Goal: Ask a question: Seek information or help from site administrators or community

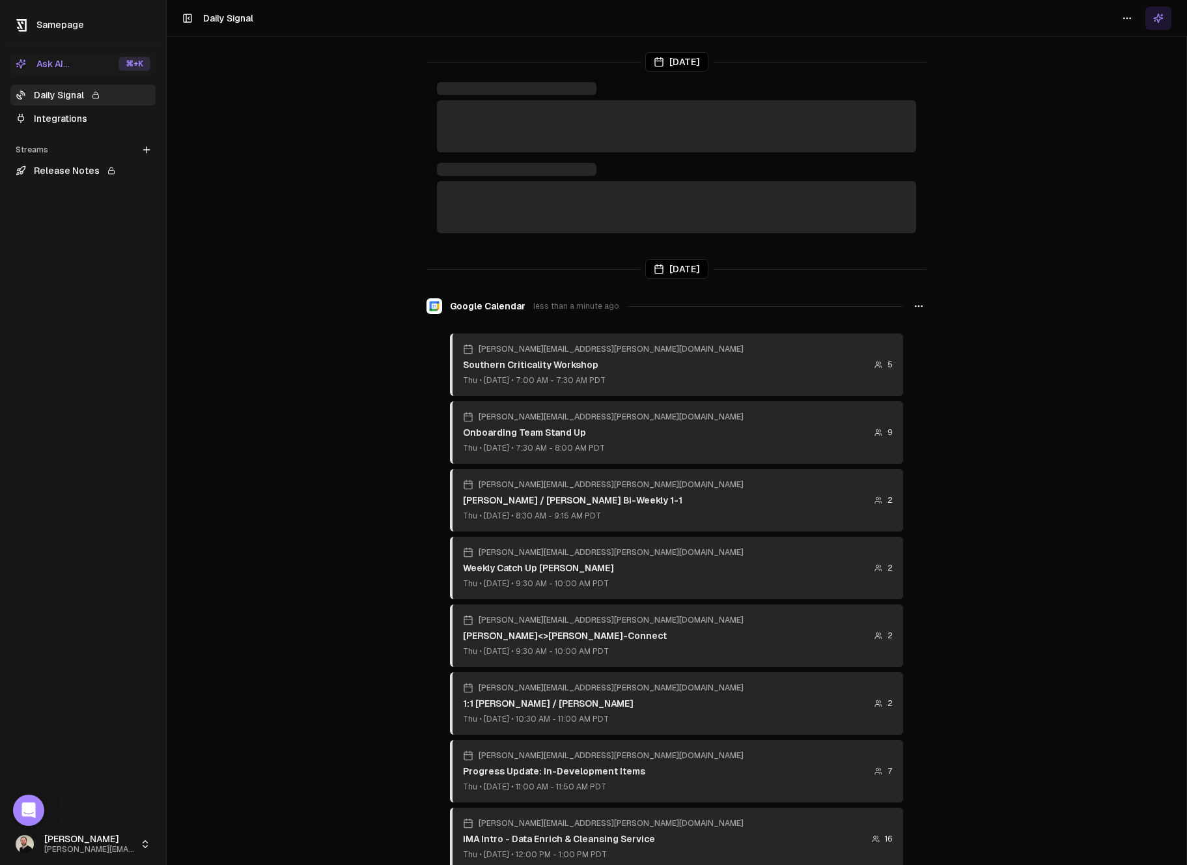
click at [47, 65] on div "Ask AI..." at bounding box center [42, 63] width 53 height 13
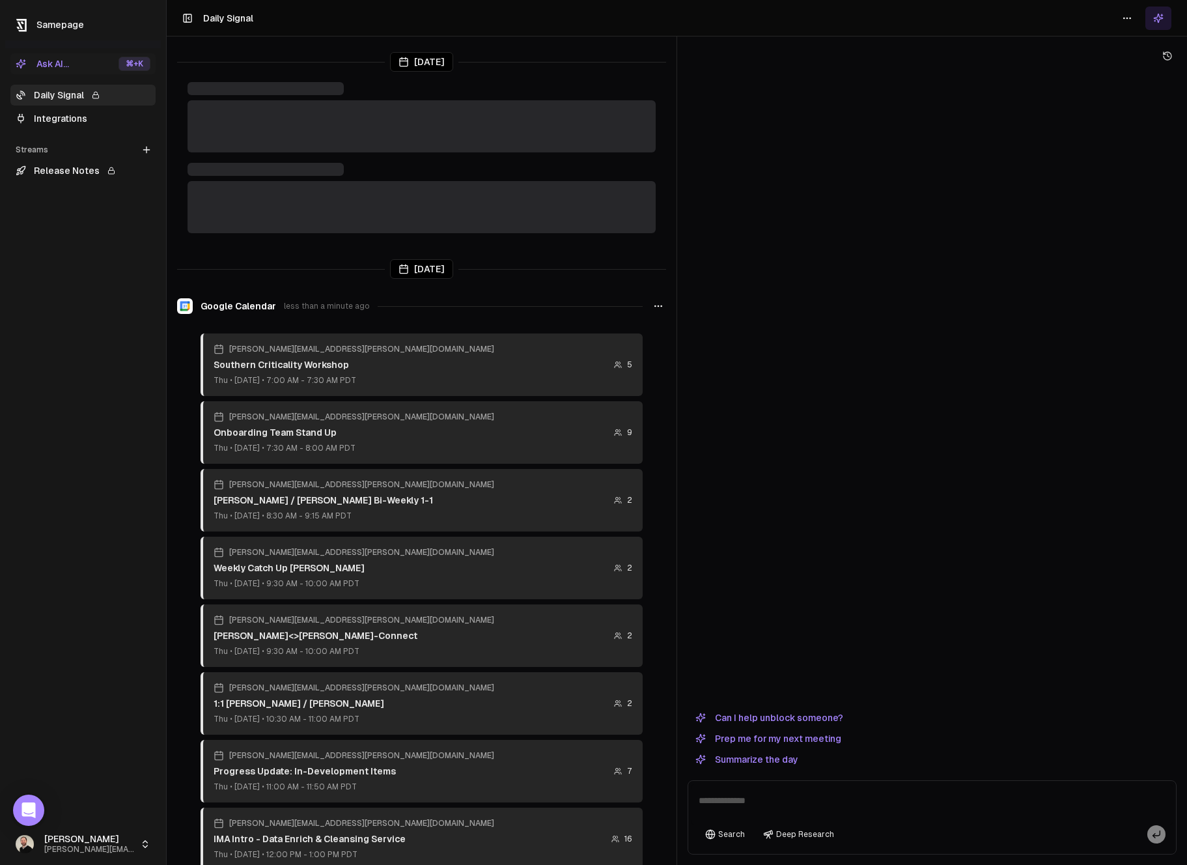
click at [716, 793] on textarea at bounding box center [932, 805] width 483 height 42
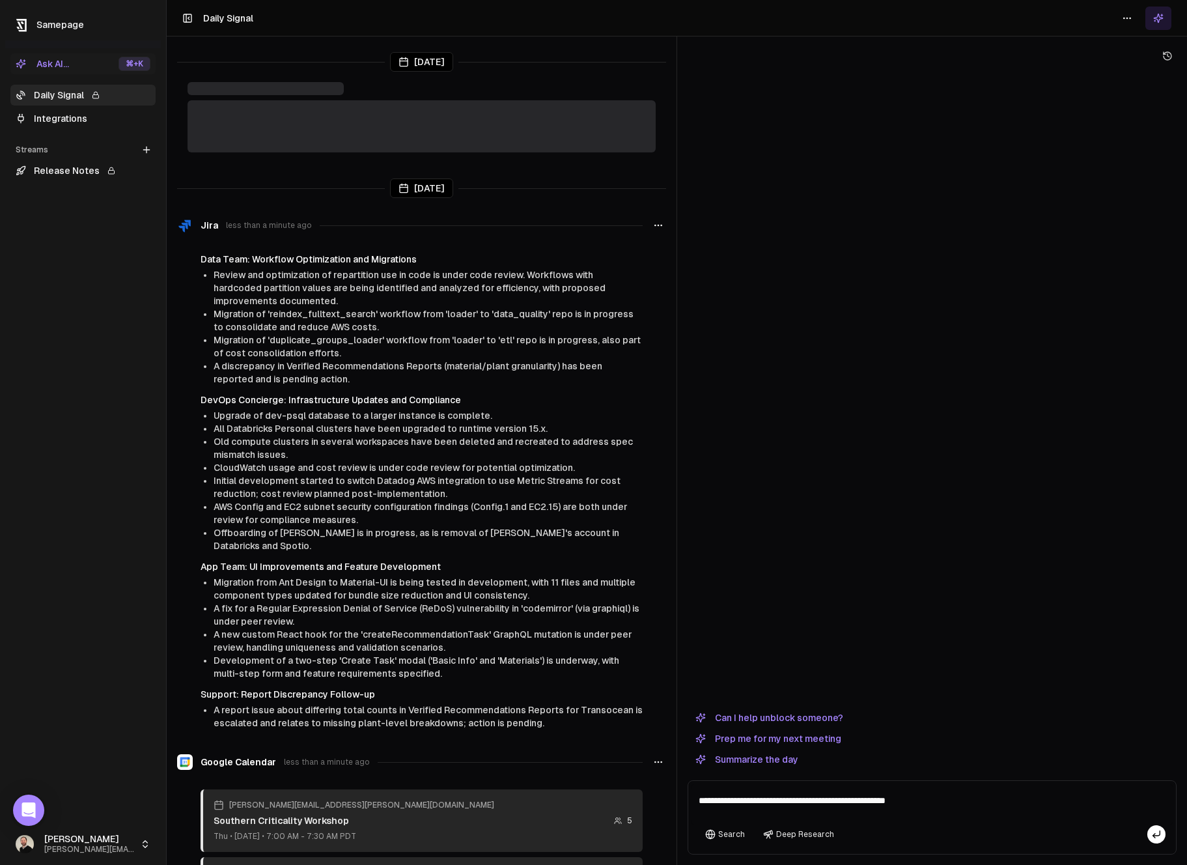
type textarea "**********"
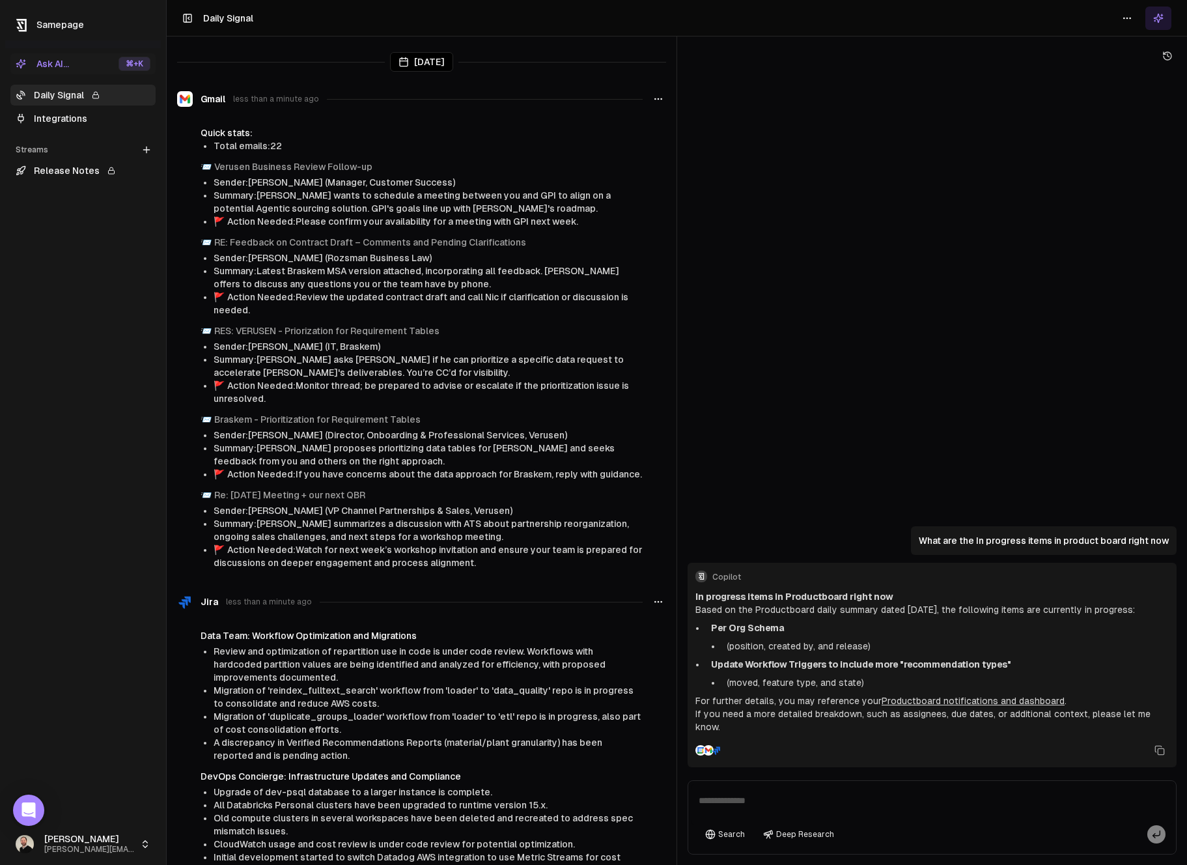
click at [742, 803] on textarea at bounding box center [932, 805] width 483 height 42
click at [774, 797] on textarea at bounding box center [932, 805] width 483 height 42
type textarea "**********"
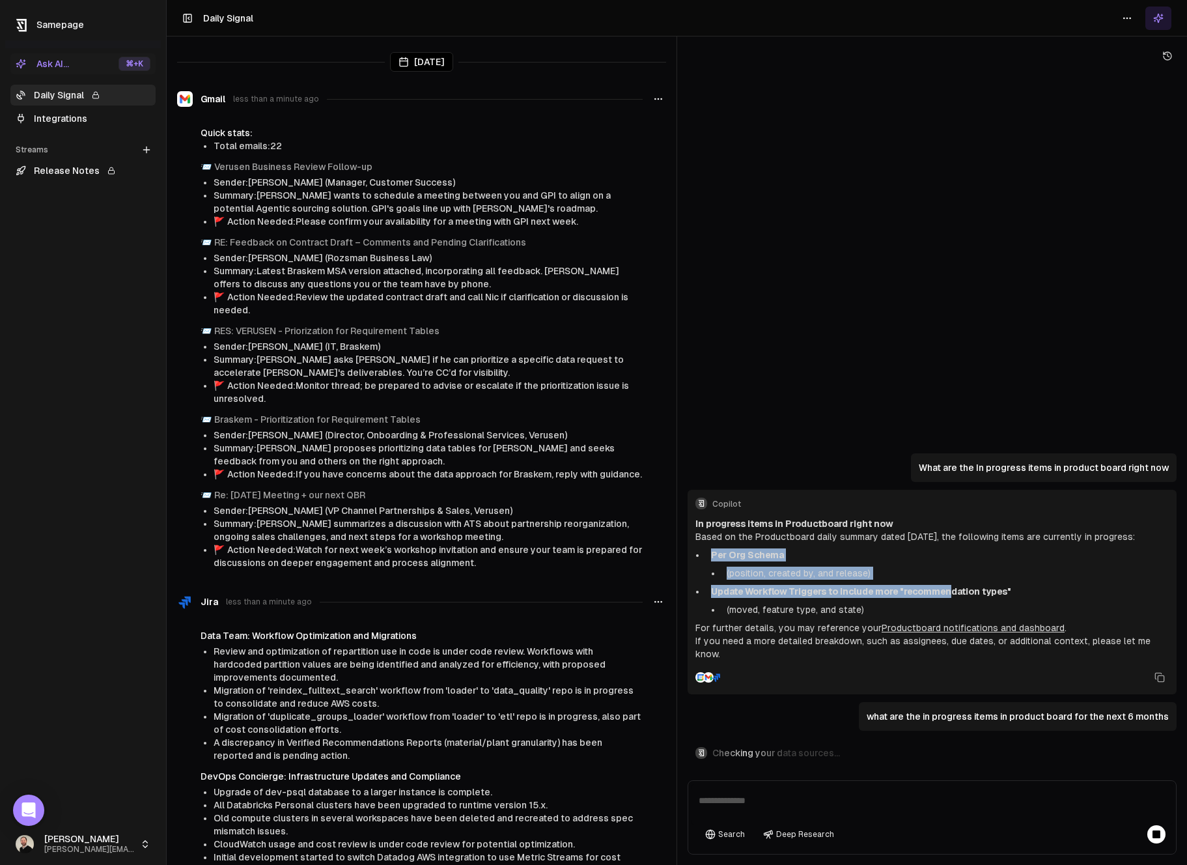
drag, startPoint x: 723, startPoint y: 562, endPoint x: 967, endPoint y: 606, distance: 247.6
click at [957, 607] on ul "Per Org Schema (position, created by, and release) Update Workflow Triggers to …" at bounding box center [932, 582] width 473 height 68
click at [969, 597] on strong "Update Workflow Triggers to include more "recommendation types"" at bounding box center [861, 591] width 300 height 10
drag, startPoint x: 987, startPoint y: 606, endPoint x: 781, endPoint y: 593, distance: 206.3
click at [781, 593] on ul "Per Org Schema (position, created by, and release) Update Workflow Triggers to …" at bounding box center [932, 582] width 473 height 68
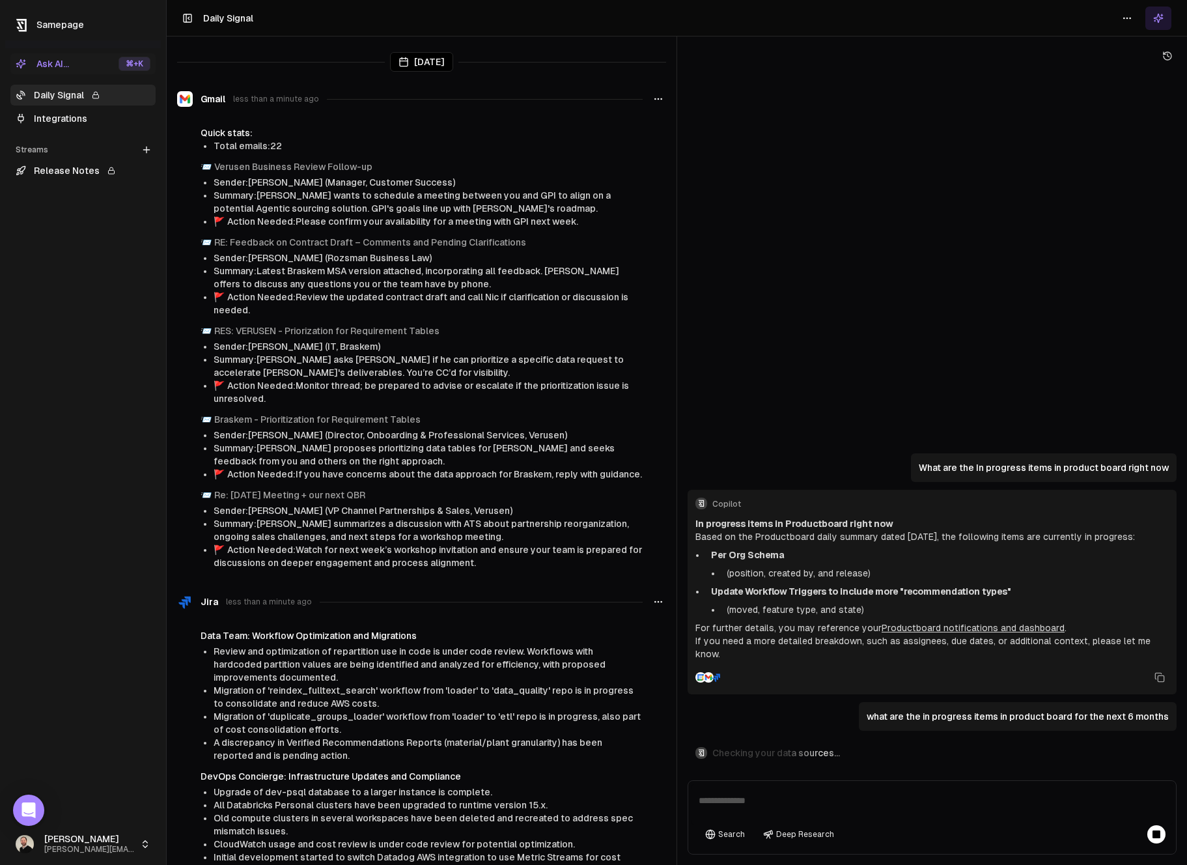
click at [781, 593] on ul "Per Org Schema (position, created by, and release) Update Workflow Triggers to …" at bounding box center [932, 582] width 473 height 68
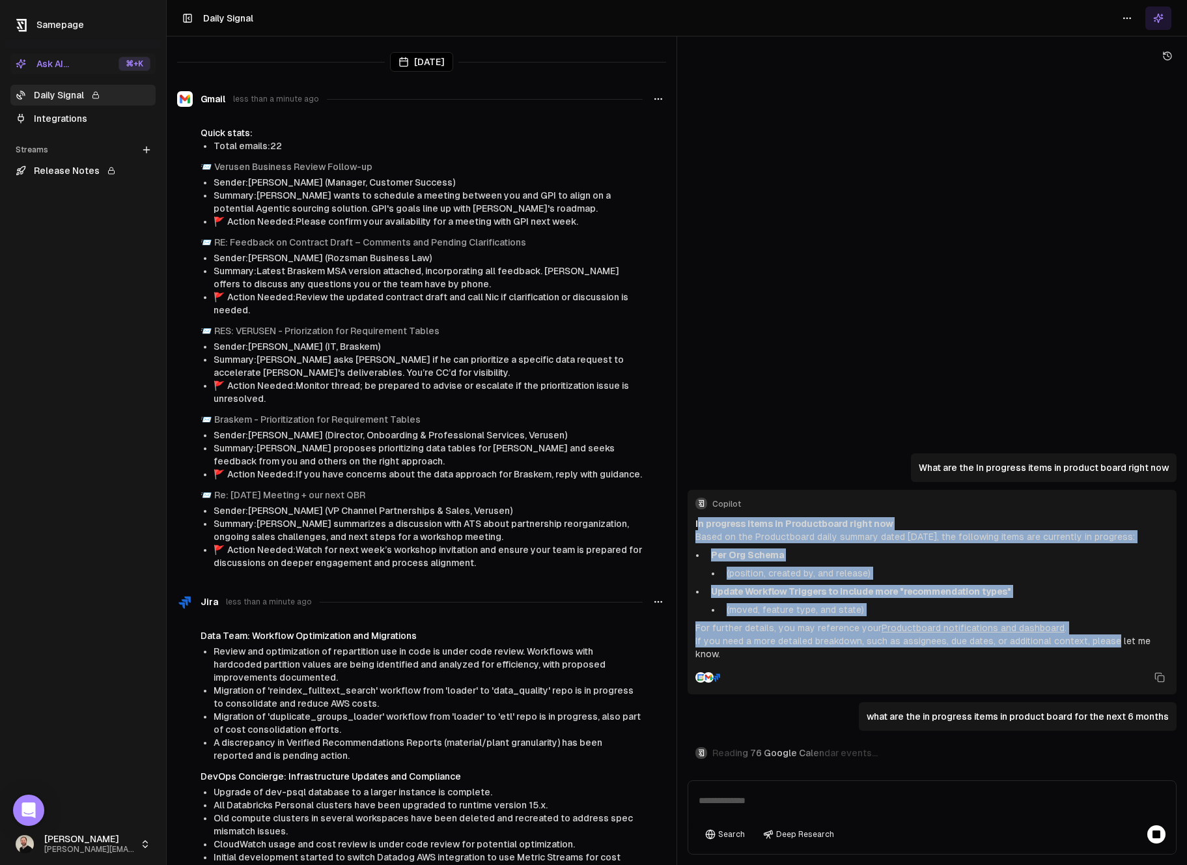
drag, startPoint x: 699, startPoint y: 539, endPoint x: 1109, endPoint y: 658, distance: 427.3
click at [1109, 658] on div "In progress items in Productboard right now Based on the Productboard daily sum…" at bounding box center [932, 588] width 473 height 143
click at [1110, 658] on p "If you need a more detailed breakdown, such as assignees, due dates, or additio…" at bounding box center [932, 647] width 473 height 26
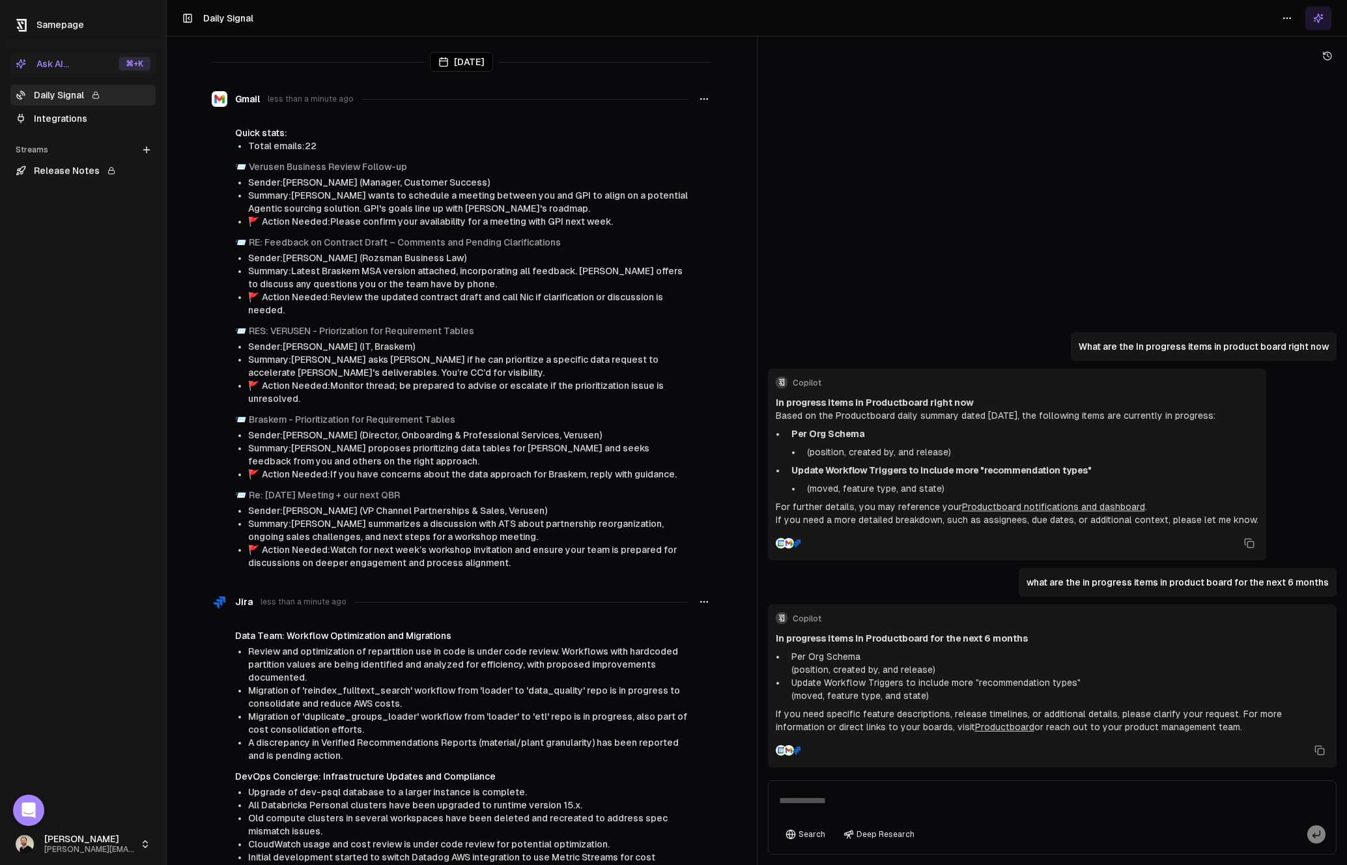
click at [908, 797] on textarea at bounding box center [1052, 805] width 563 height 42
type textarea "**********"
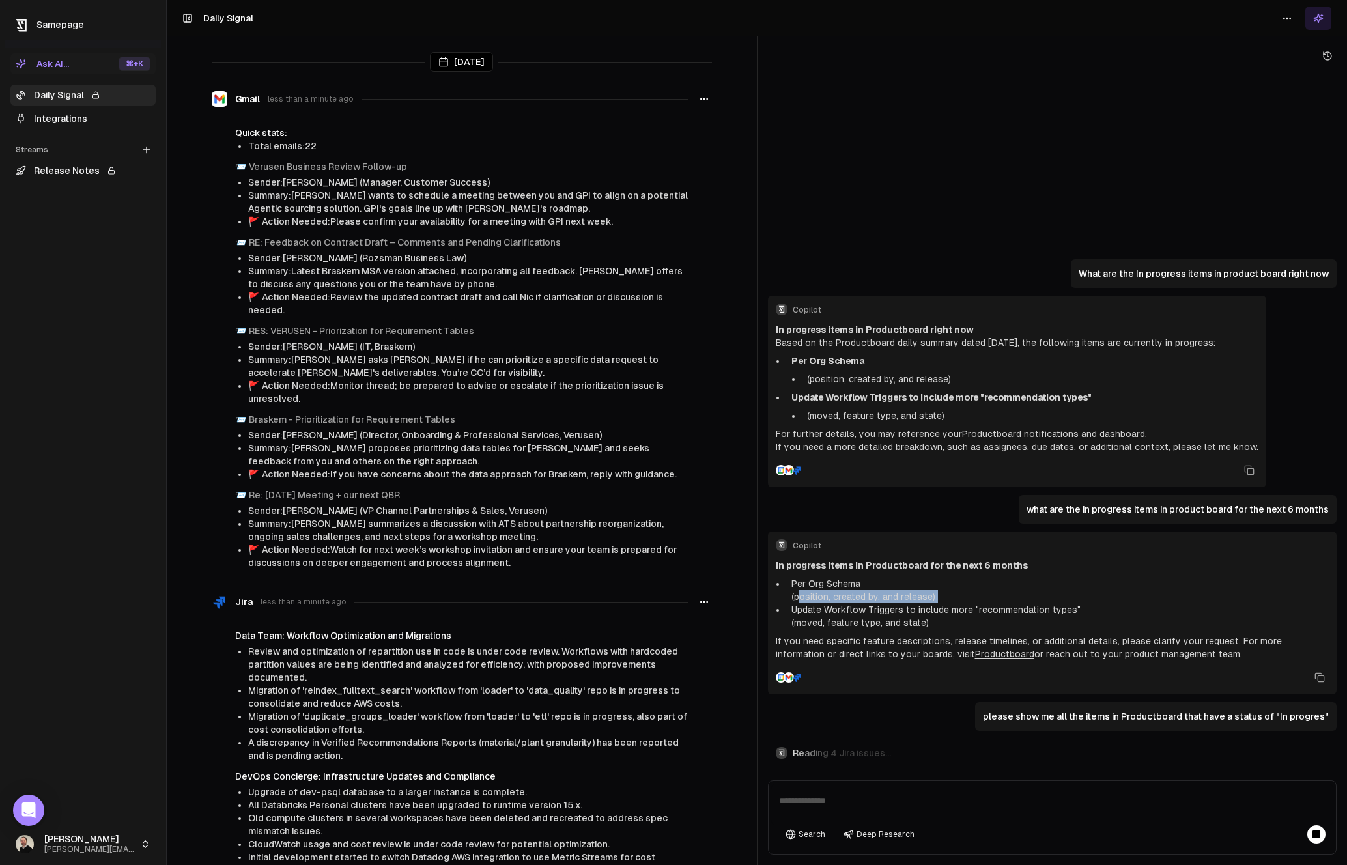
drag, startPoint x: 801, startPoint y: 600, endPoint x: 940, endPoint y: 602, distance: 138.8
click at [940, 602] on ul "Per Org Schema (position, created by, and release) Update Workflow Triggers to …" at bounding box center [1053, 603] width 554 height 52
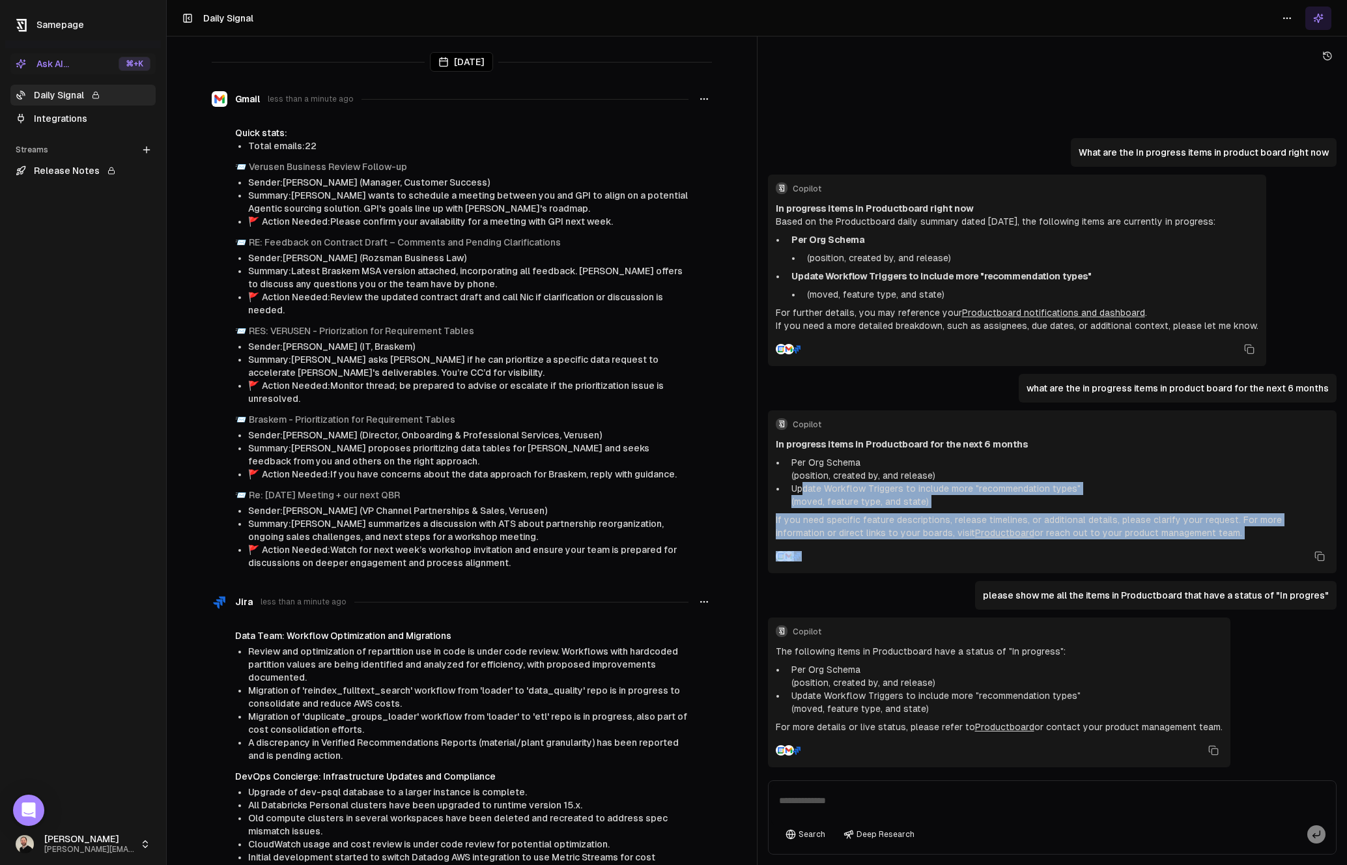
drag, startPoint x: 804, startPoint y: 613, endPoint x: 947, endPoint y: 616, distance: 142.7
click at [948, 619] on div "What are the In progress items in product board right now Copilot In progress i…" at bounding box center [1052, 420] width 569 height 710
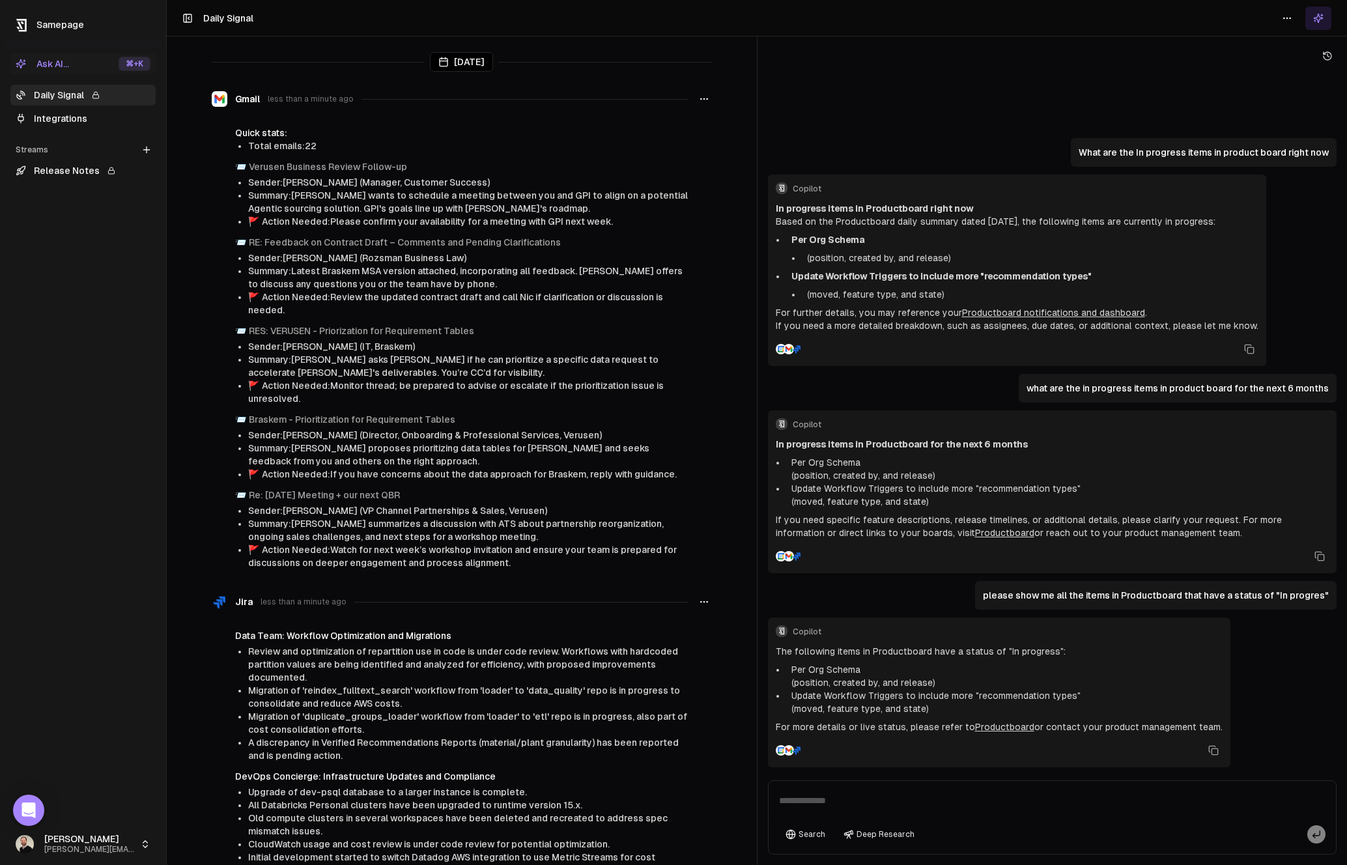
click at [1047, 806] on textarea at bounding box center [1052, 805] width 563 height 42
type textarea "**********"
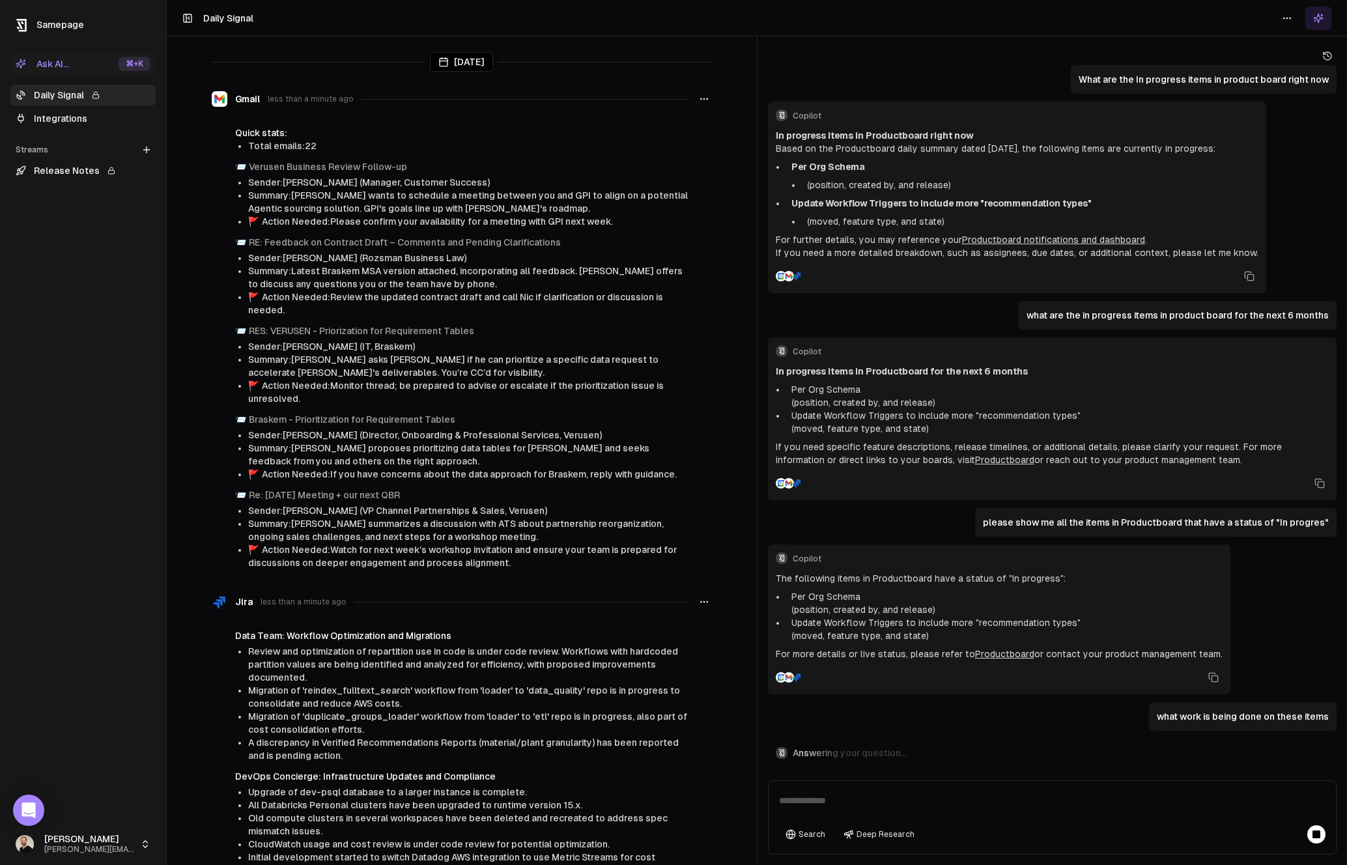
scroll to position [186, 0]
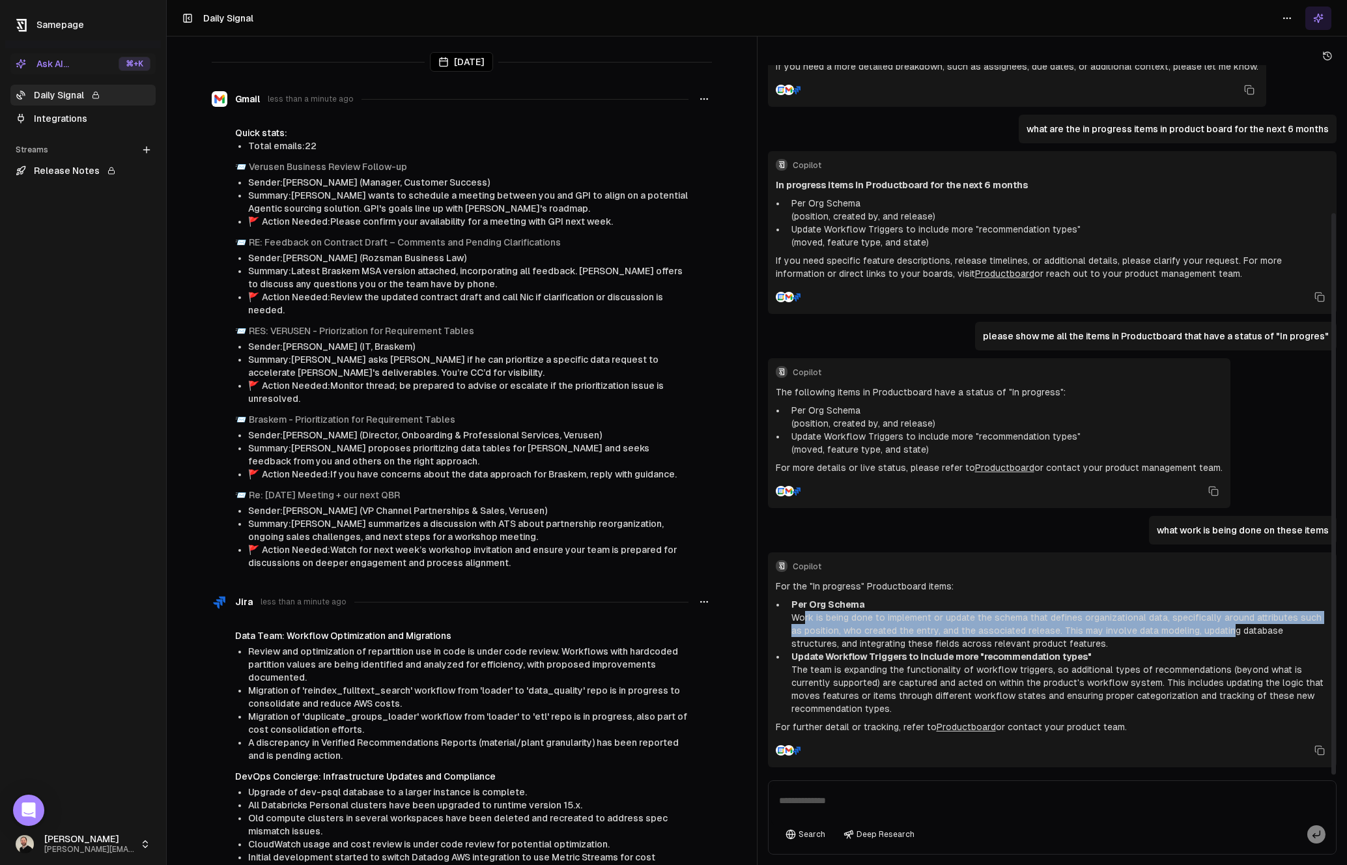
drag, startPoint x: 802, startPoint y: 616, endPoint x: 1146, endPoint y: 629, distance: 343.5
click at [1187, 625] on p "Per Org Schema Work is being done to implement or update the schema that define…" at bounding box center [1060, 624] width 538 height 52
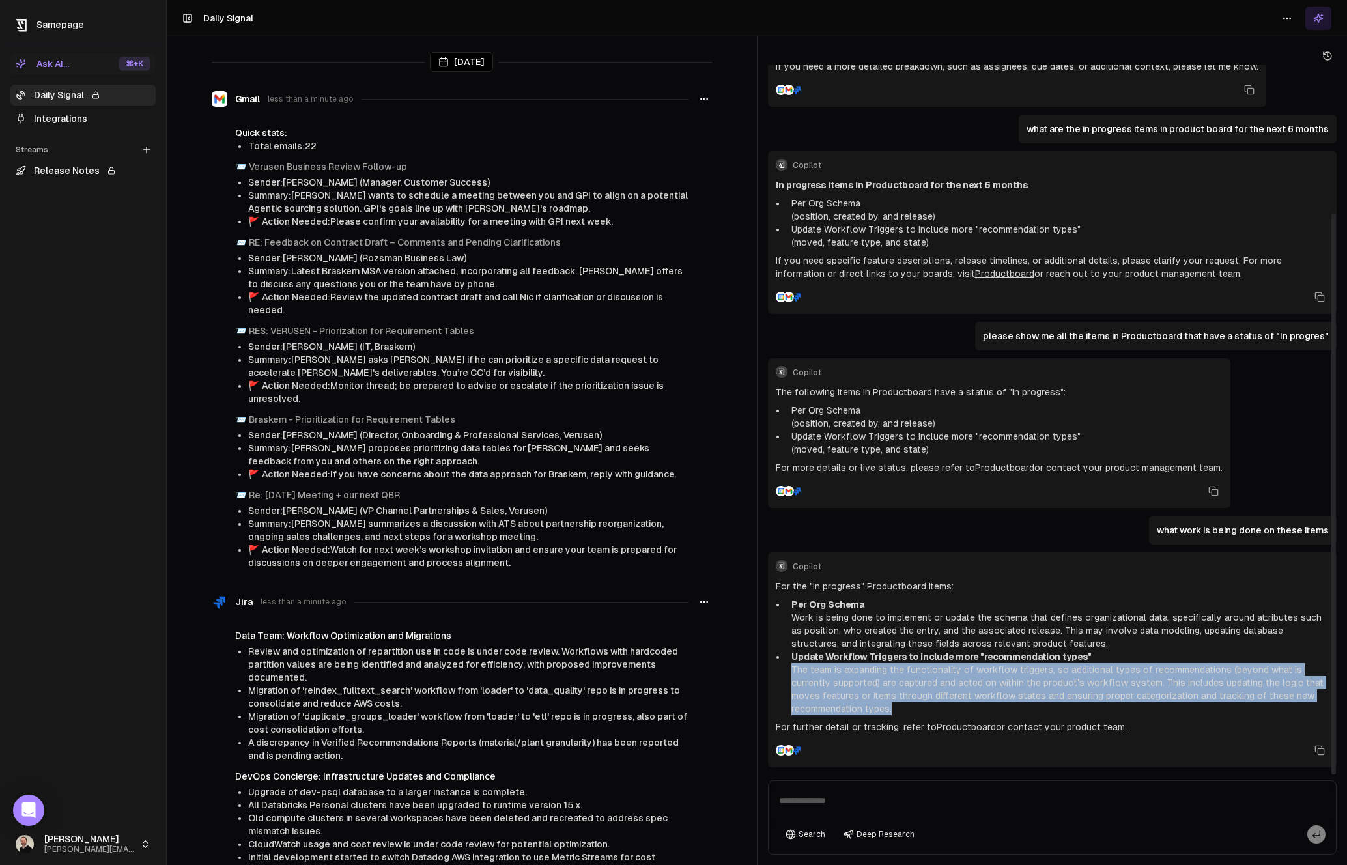
drag, startPoint x: 787, startPoint y: 670, endPoint x: 1047, endPoint y: 706, distance: 261.8
click at [1047, 706] on li "Update Workflow Triggers to include more "recommendation types" The team is exp…" at bounding box center [1057, 682] width 543 height 65
click at [1047, 706] on p "Update Workflow Triggers to include more "recommendation types" The team is exp…" at bounding box center [1060, 682] width 538 height 65
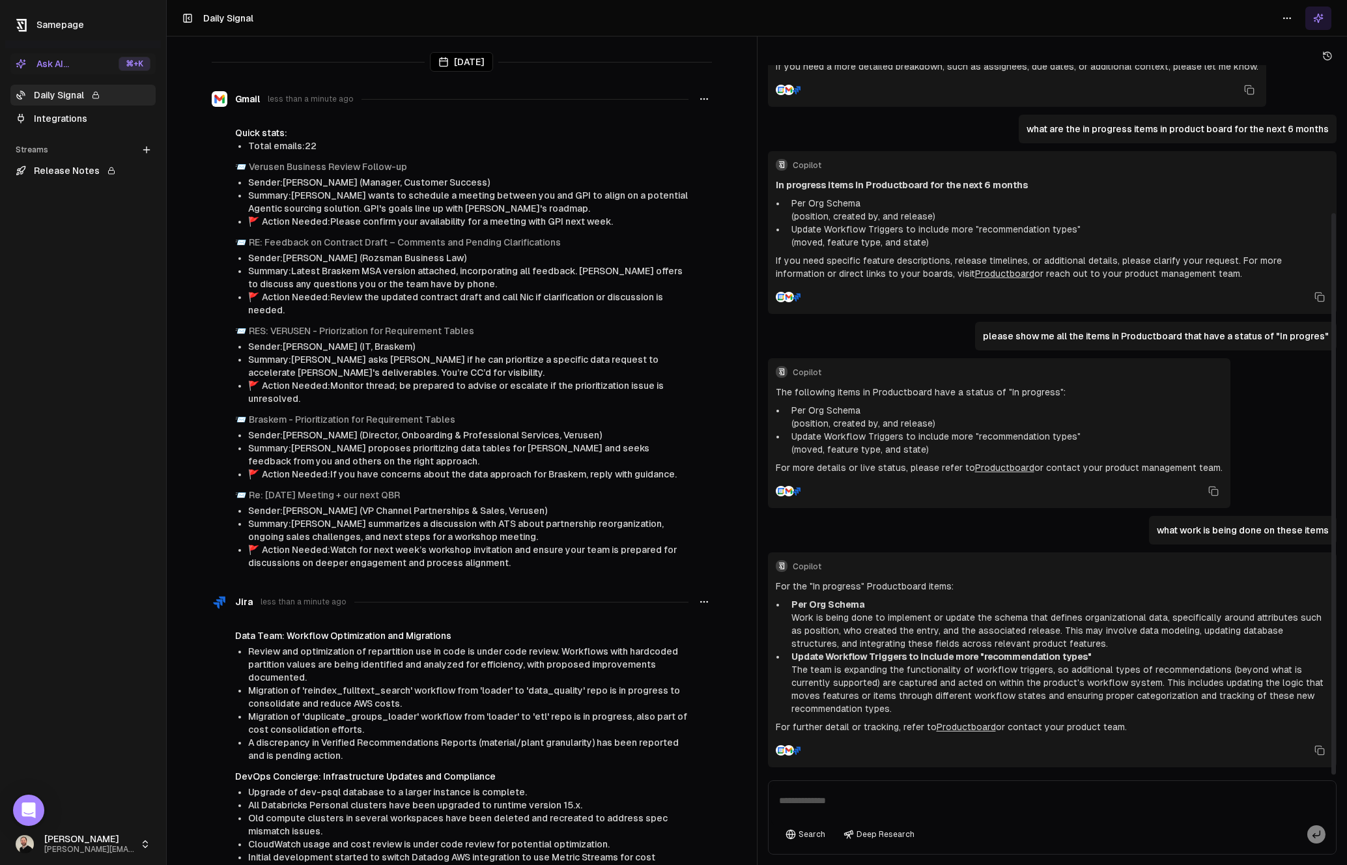
click at [901, 800] on textarea at bounding box center [1052, 805] width 563 height 42
type textarea "**********"
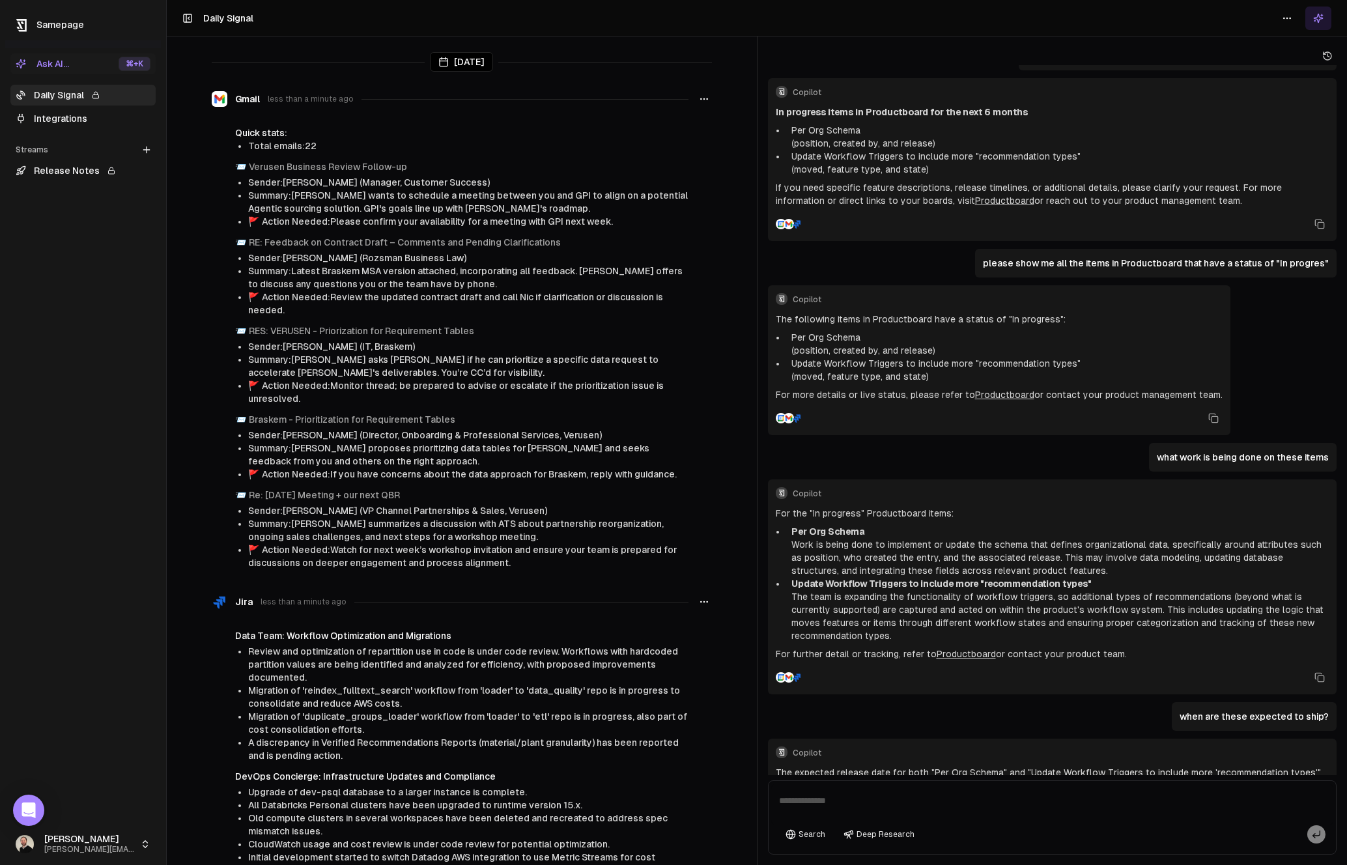
scroll to position [344, 0]
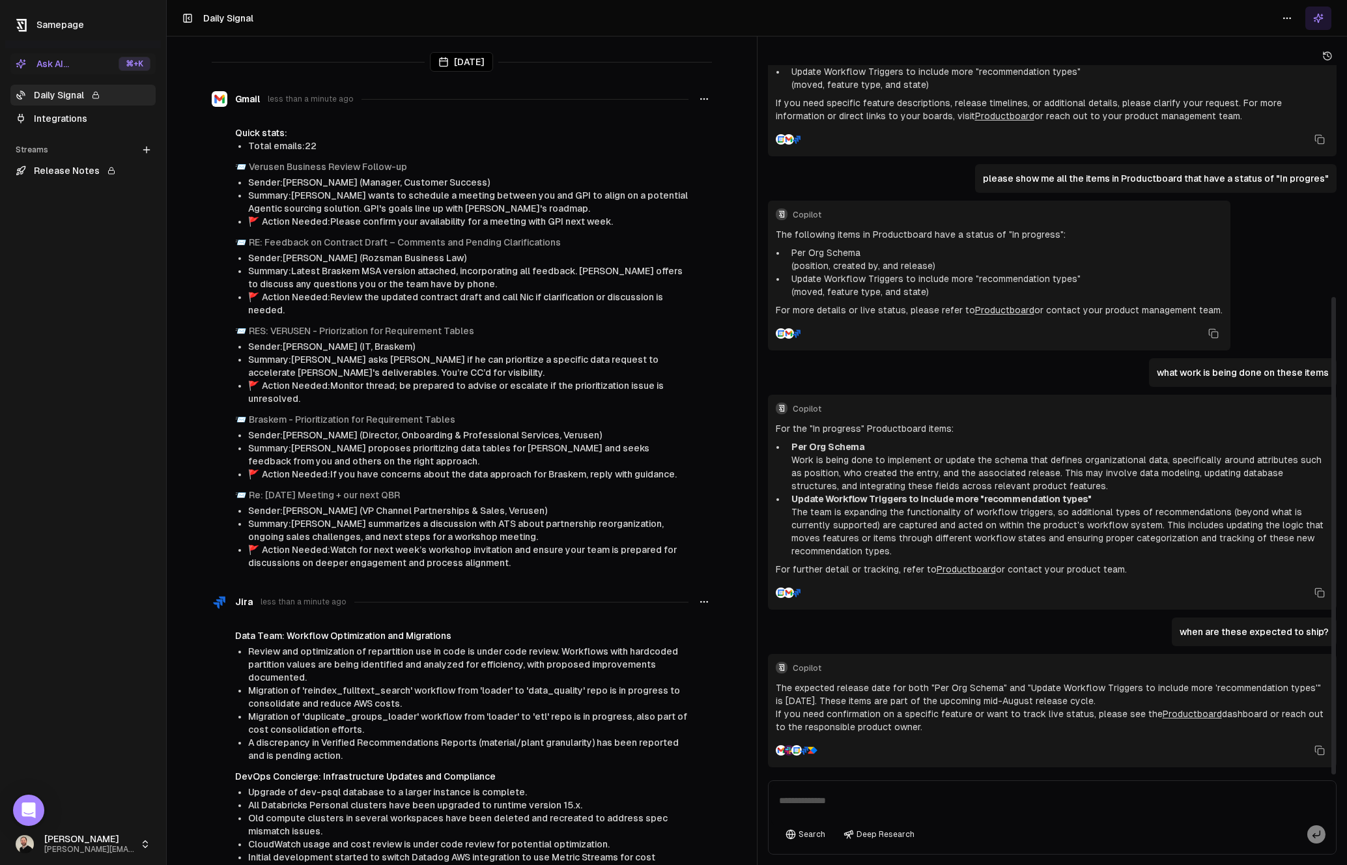
drag, startPoint x: 1118, startPoint y: 703, endPoint x: 783, endPoint y: 686, distance: 335.8
click at [782, 687] on p "The expected release date for both "Per Org Schema" and "Update Workflow Trigge…" at bounding box center [1053, 694] width 554 height 26
click at [783, 686] on p "The expected release date for both "Per Org Schema" and "Update Workflow Trigge…" at bounding box center [1053, 694] width 554 height 26
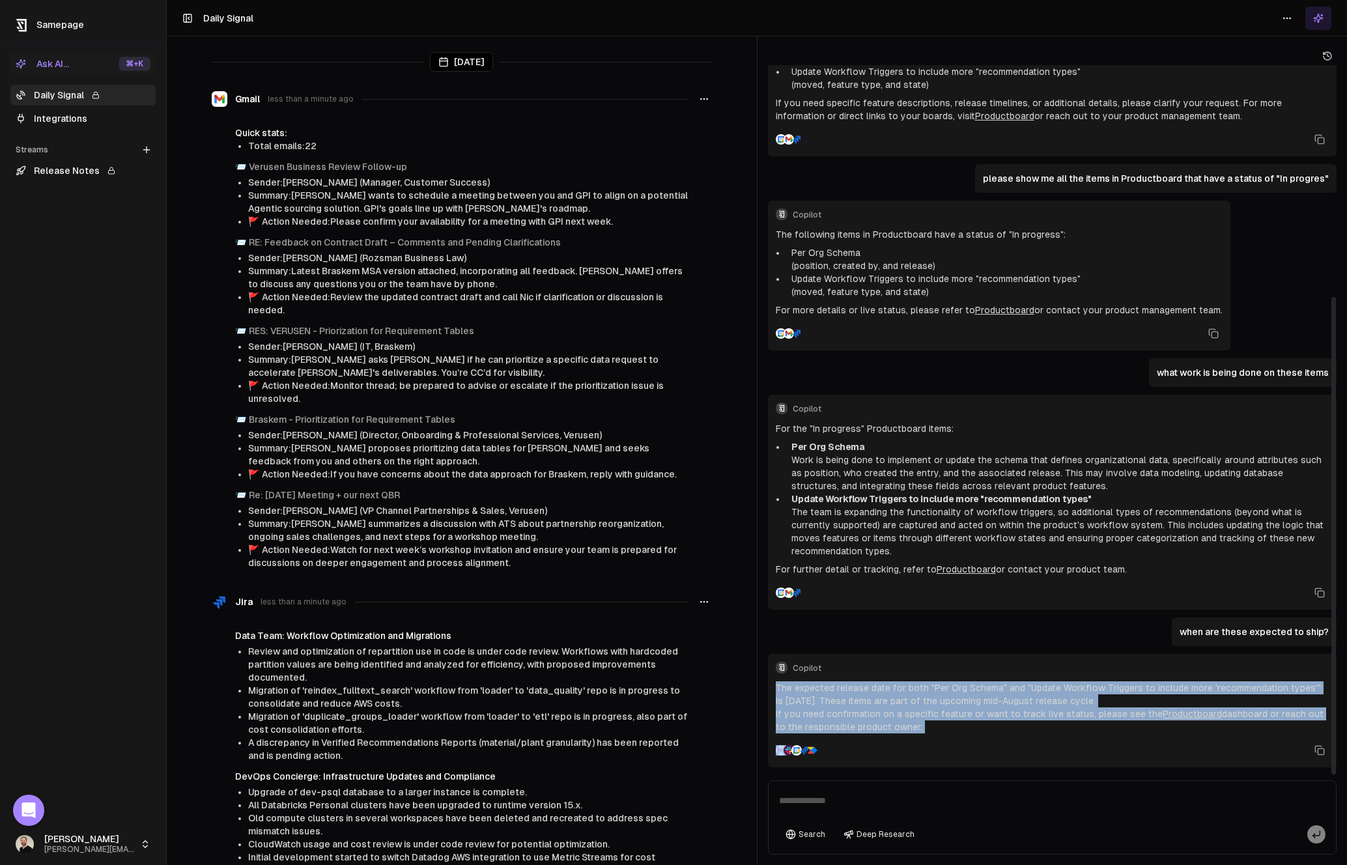
drag, startPoint x: 784, startPoint y: 686, endPoint x: 906, endPoint y: 760, distance: 143.2
click at [912, 729] on div "The expected release date for both "Per Org Schema" and "Update Workflow Trigge…" at bounding box center [1053, 707] width 554 height 52
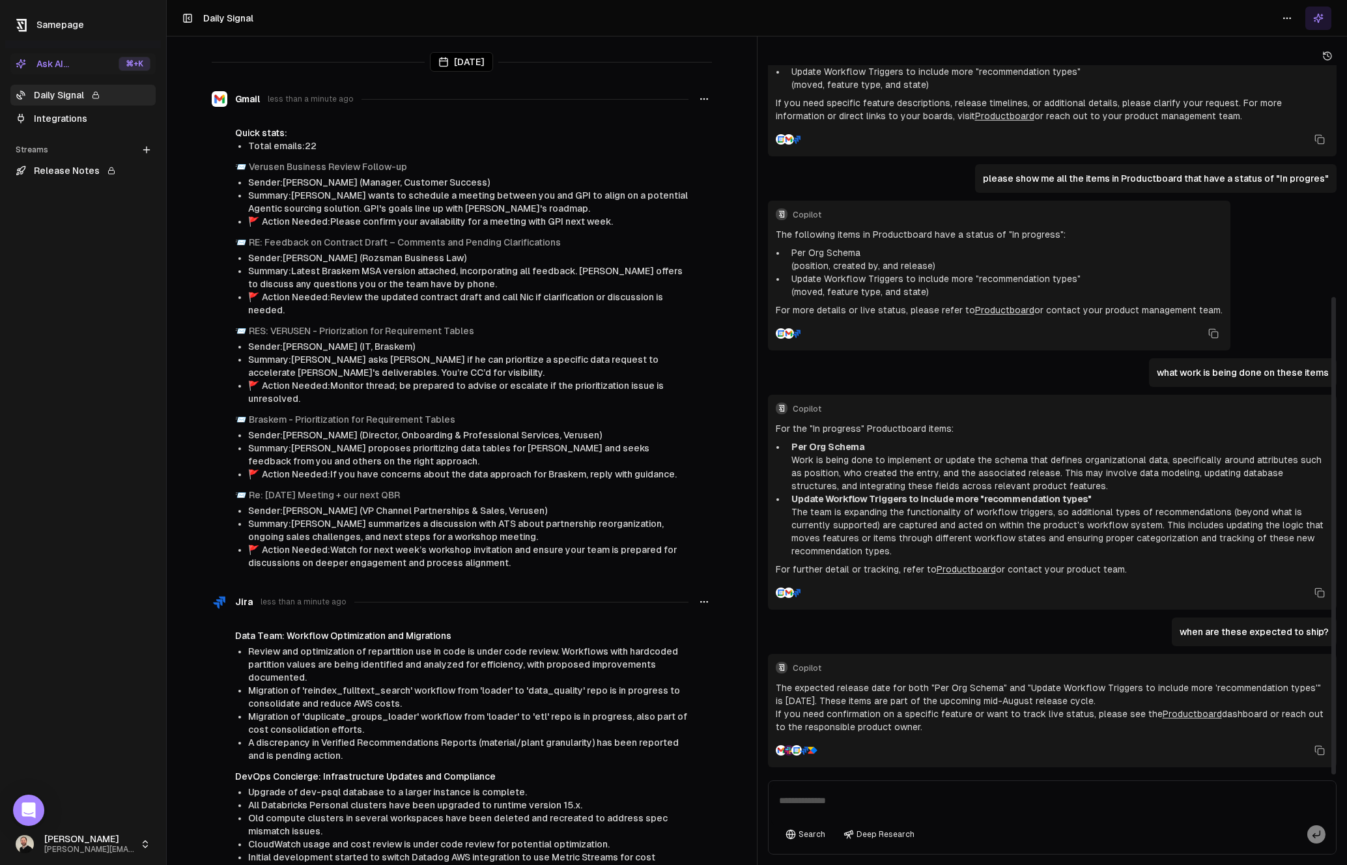
click at [908, 799] on textarea at bounding box center [1052, 805] width 563 height 42
type textarea "**********"
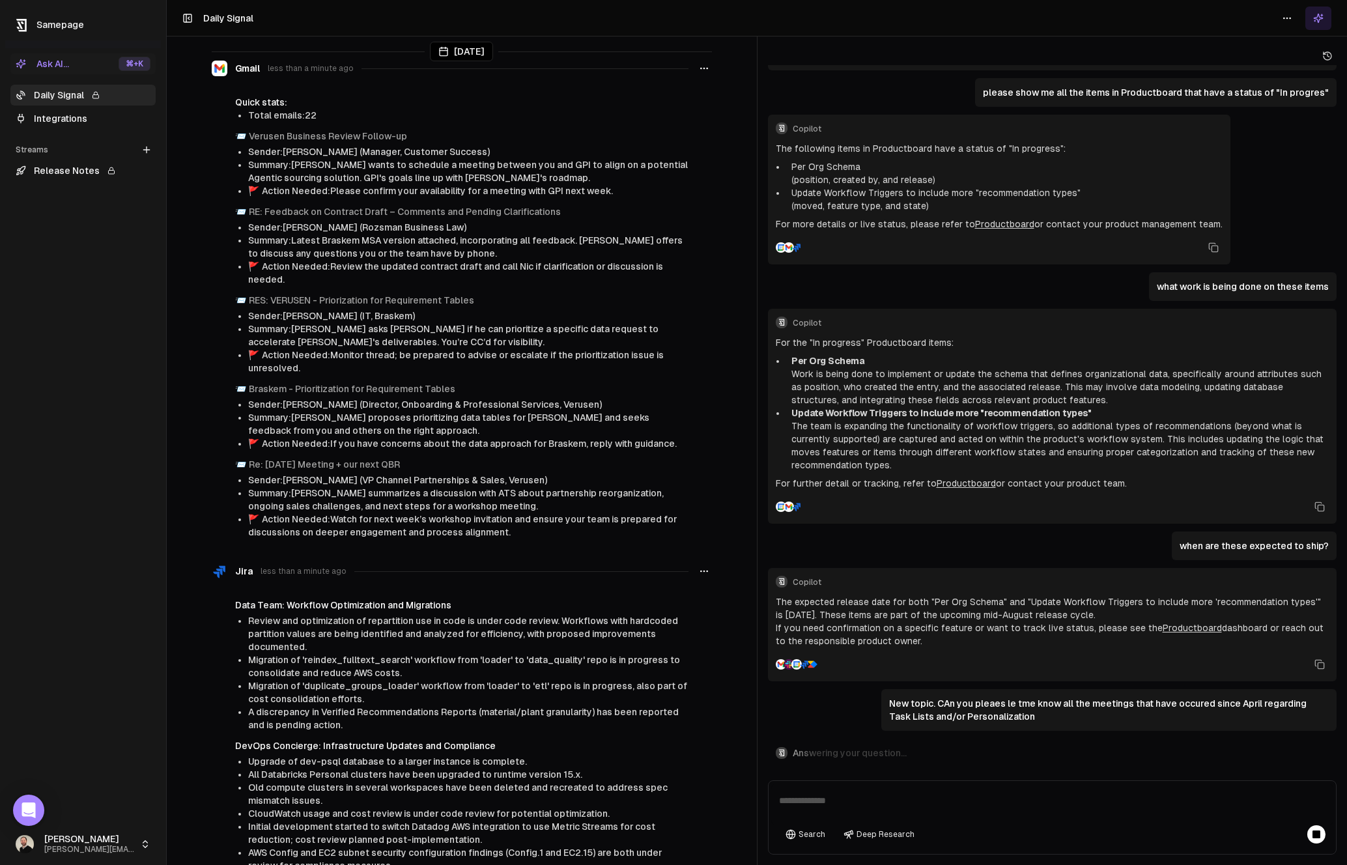
scroll to position [0, 0]
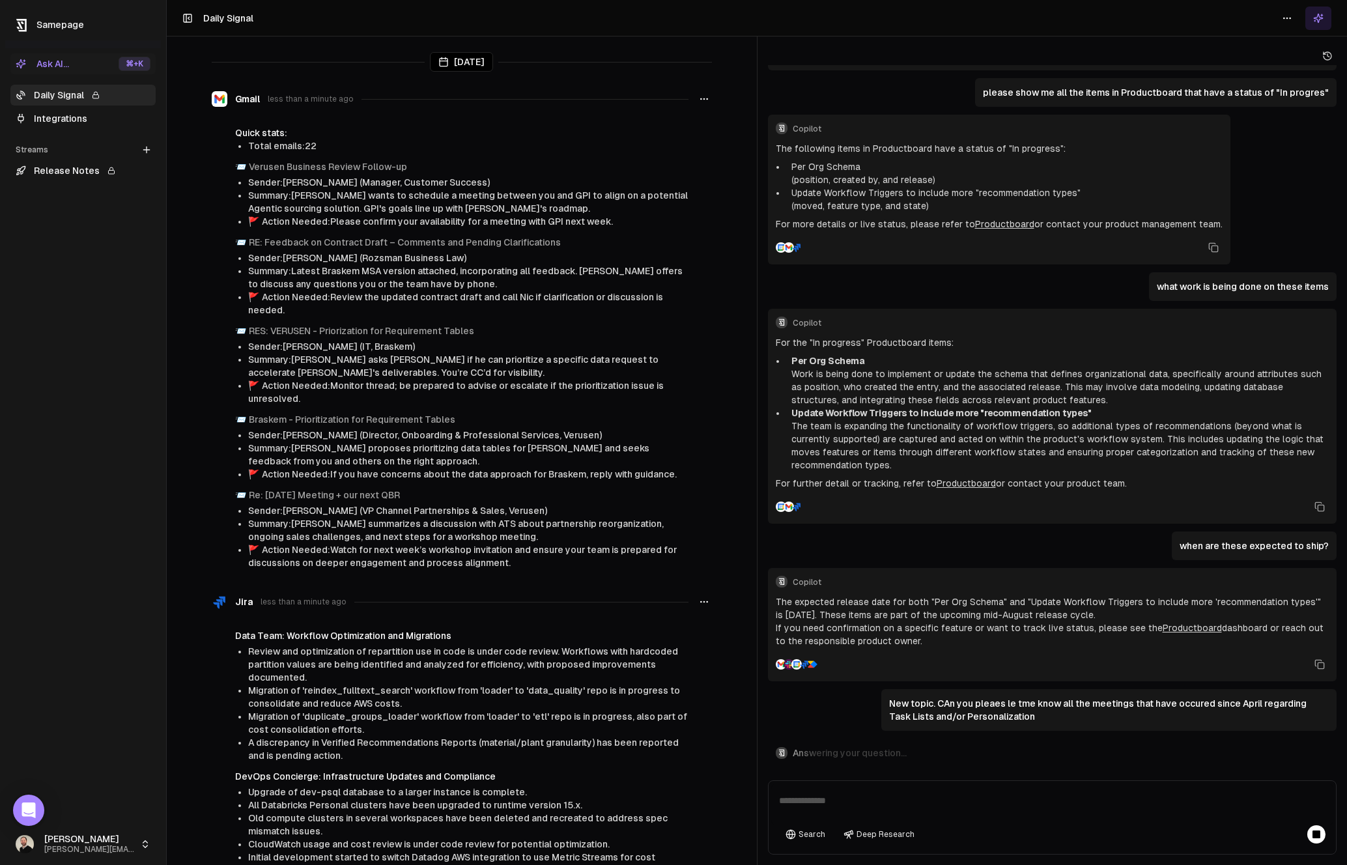
click at [150, 150] on icon at bounding box center [146, 150] width 10 height 10
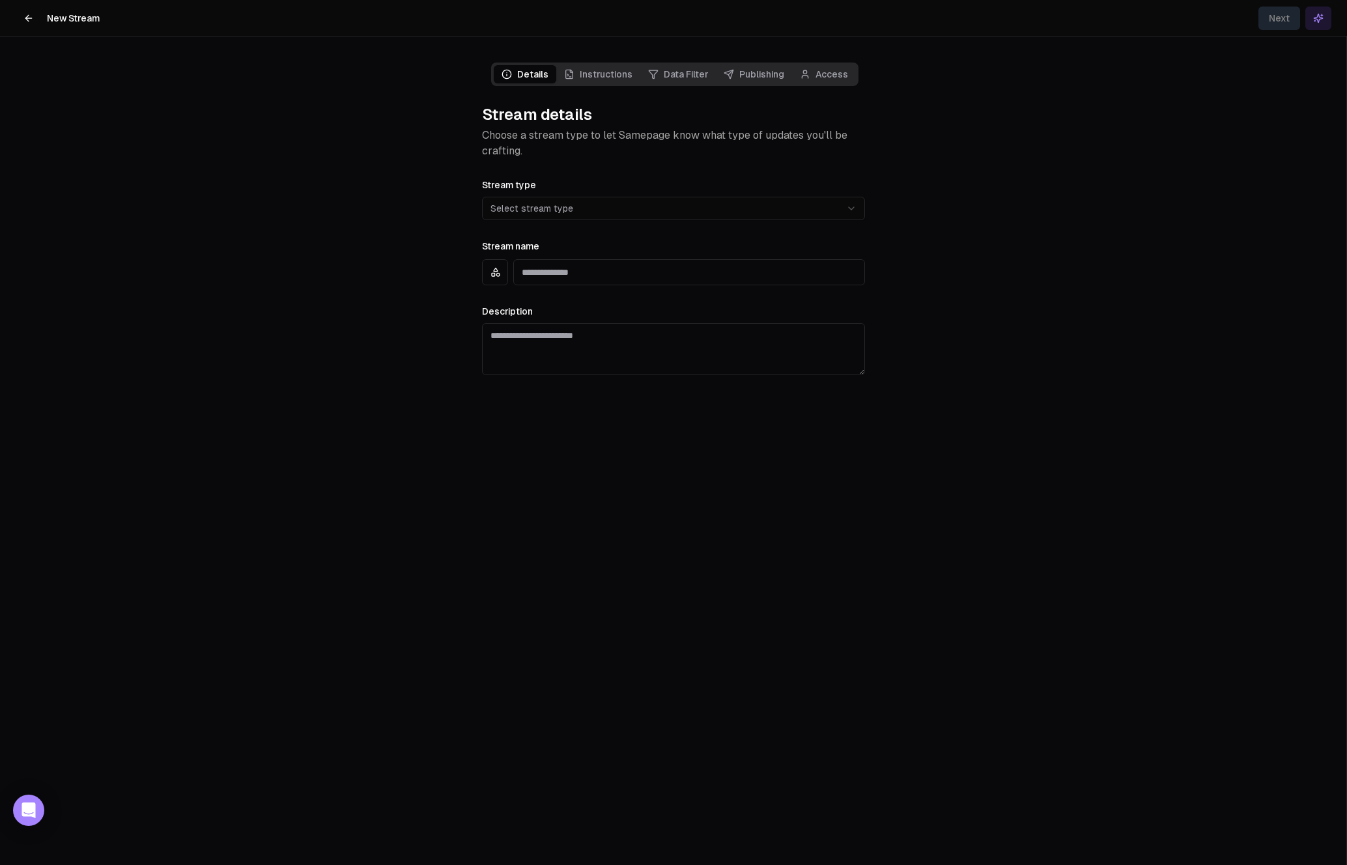
click at [575, 218] on html "**********" at bounding box center [673, 432] width 1347 height 865
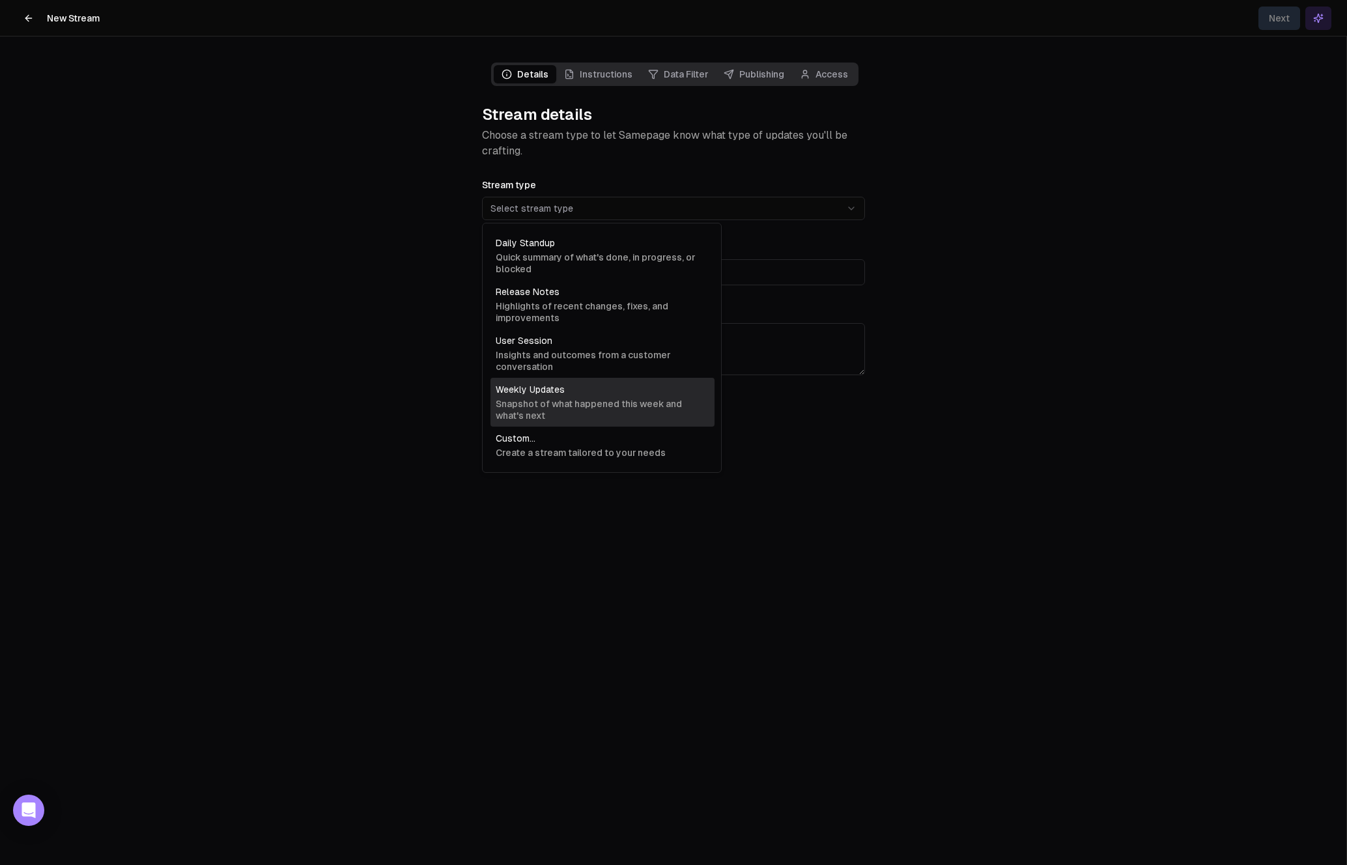
scroll to position [2595, 0]
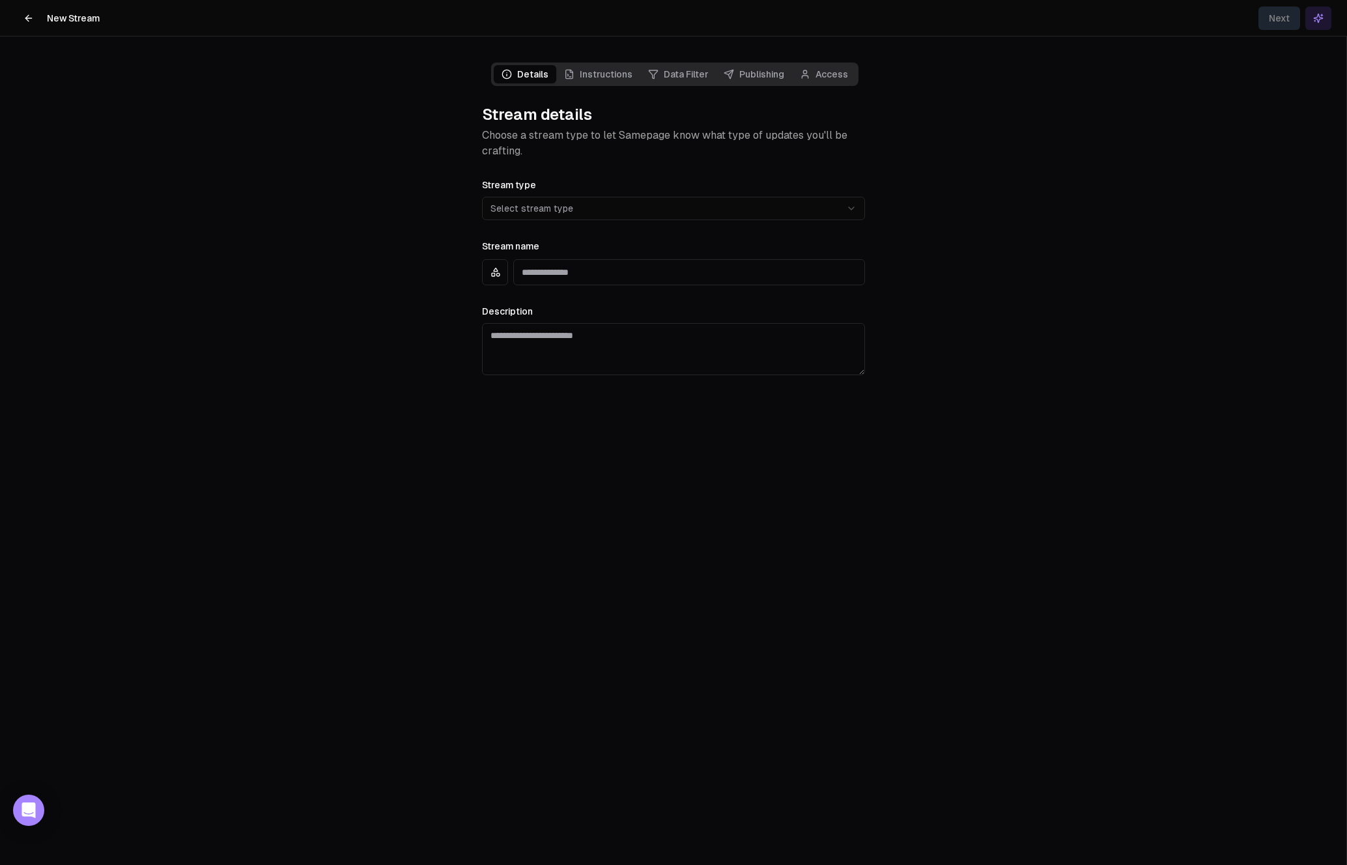
click at [28, 21] on html "**********" at bounding box center [673, 432] width 1347 height 865
click at [28, 21] on icon at bounding box center [26, 18] width 3 height 6
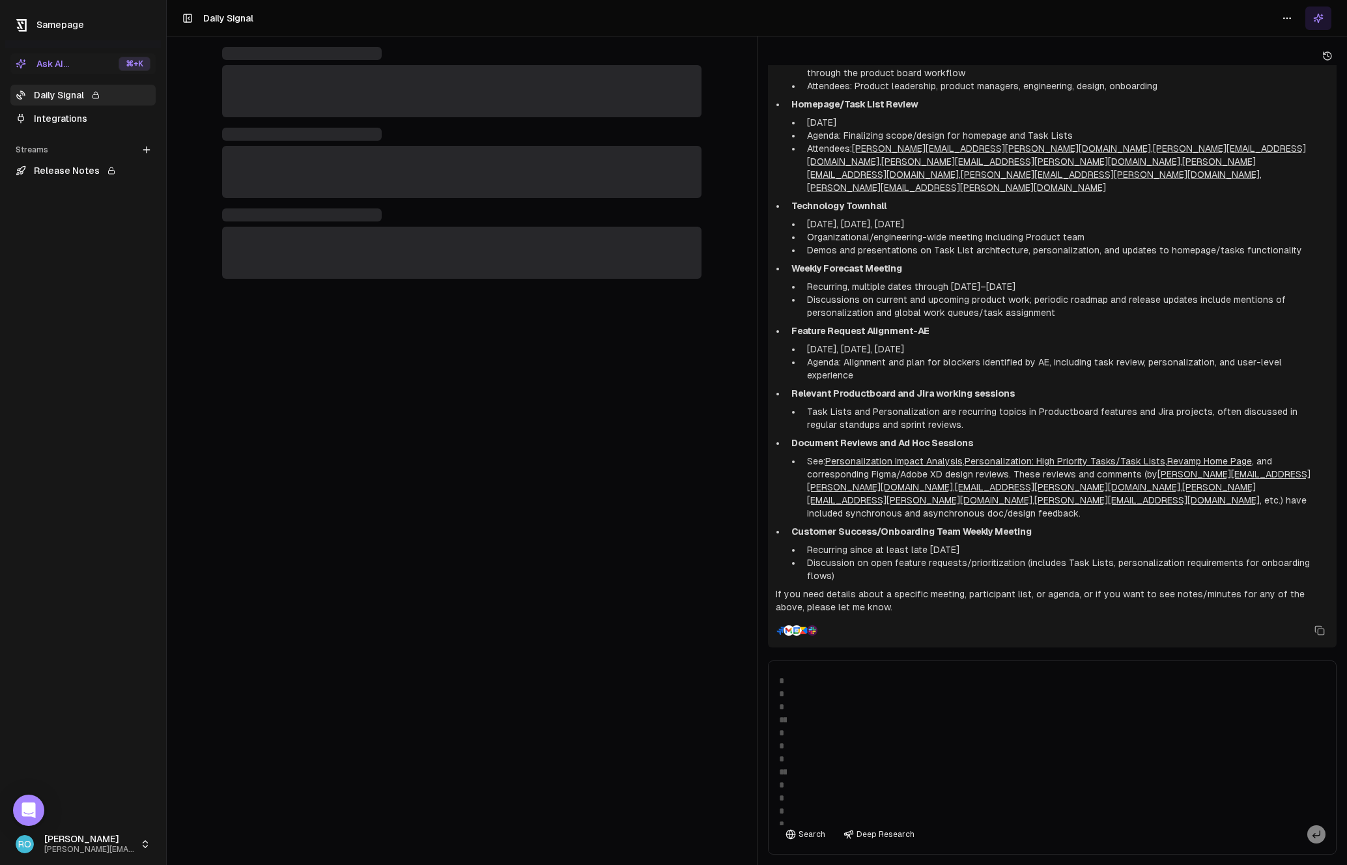
scroll to position [1020, 0]
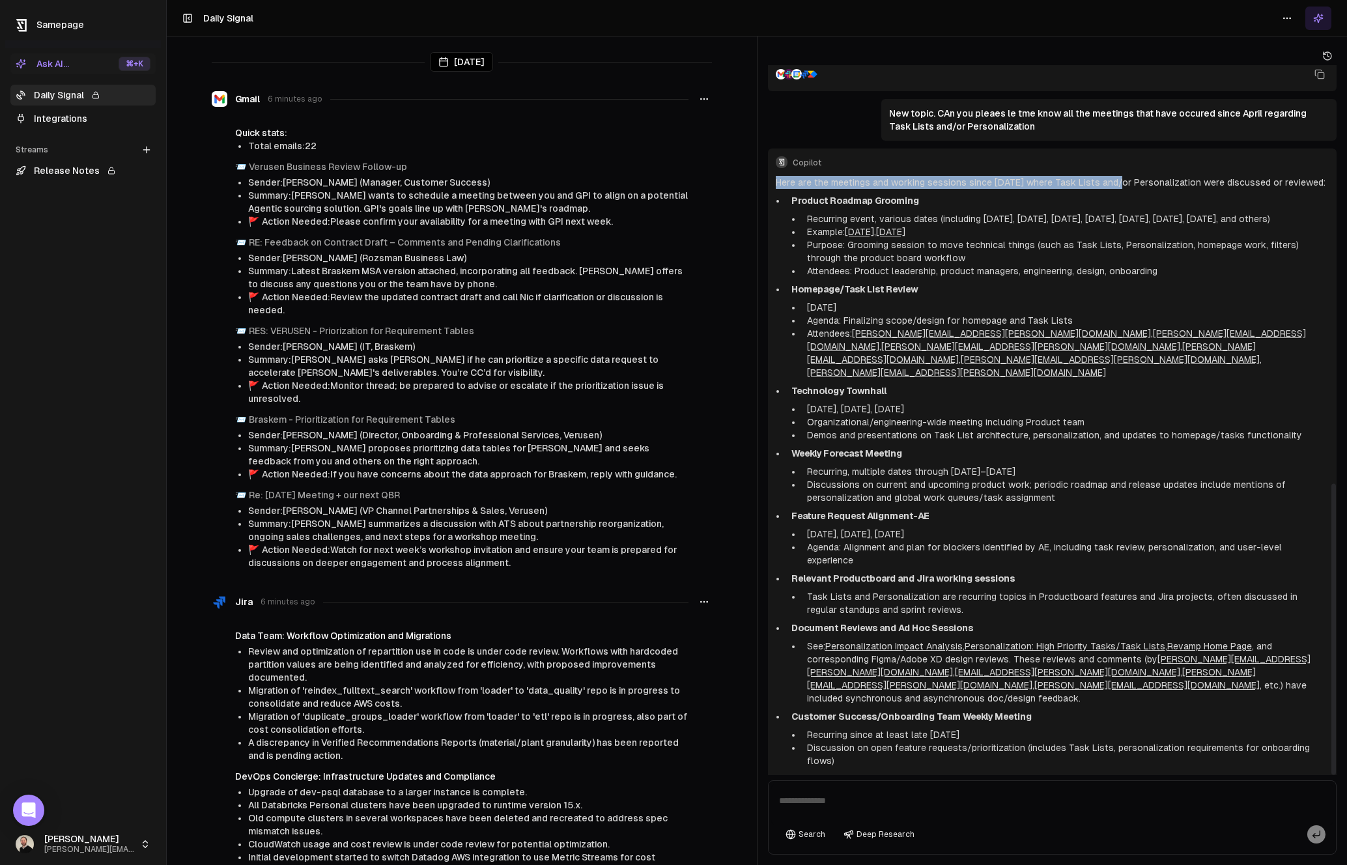
drag, startPoint x: 775, startPoint y: 182, endPoint x: 1108, endPoint y: 184, distance: 332.8
click at [1108, 184] on p "Here are the meetings and working sessions since [DATE] where Task Lists and/or…" at bounding box center [1053, 182] width 554 height 13
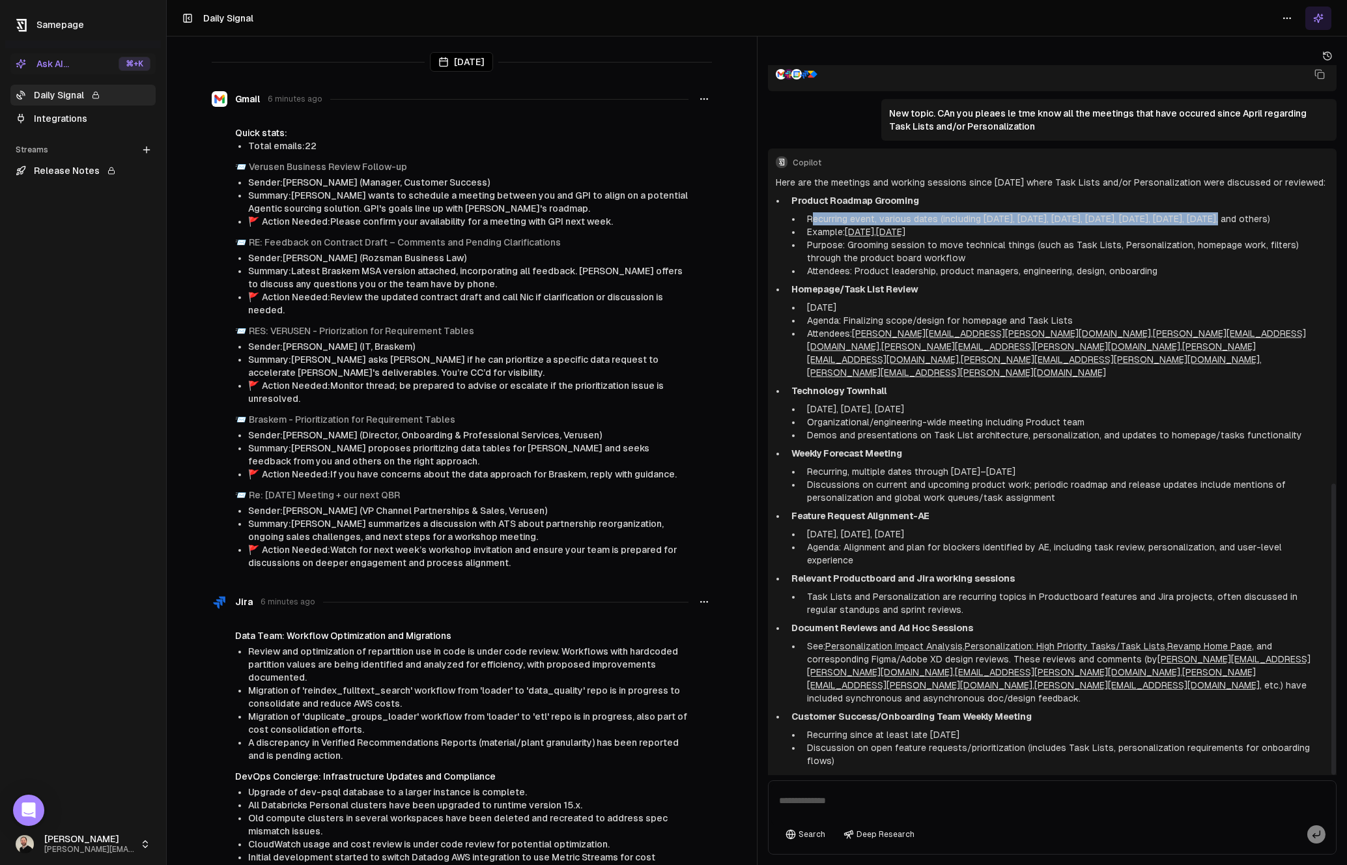
drag, startPoint x: 812, startPoint y: 218, endPoint x: 1201, endPoint y: 222, distance: 389.5
click at [1187, 222] on li "Recurring event, various dates (including [DATE], [DATE], [DATE], [DATE], [DATE…" at bounding box center [1066, 218] width 528 height 13
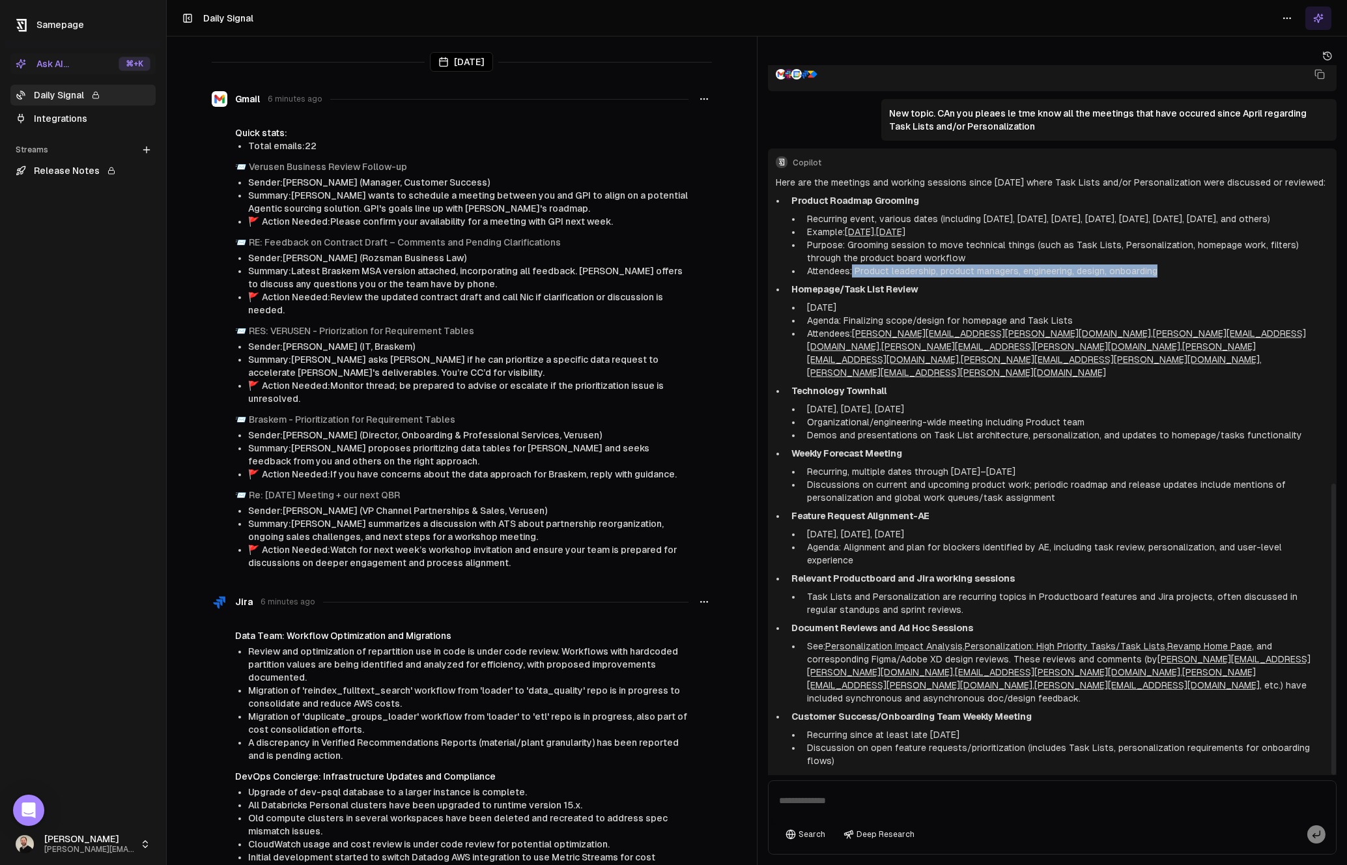
drag, startPoint x: 851, startPoint y: 270, endPoint x: 1129, endPoint y: 281, distance: 277.7
click at [1129, 281] on ul "Product Roadmap Grooming Recurring event, various dates (including [DATE], [DAT…" at bounding box center [1053, 480] width 554 height 573
drag, startPoint x: 818, startPoint y: 306, endPoint x: 870, endPoint y: 306, distance: 52.1
click at [870, 306] on li "[DATE]" at bounding box center [1066, 307] width 528 height 13
drag, startPoint x: 926, startPoint y: 293, endPoint x: 811, endPoint y: 287, distance: 115.4
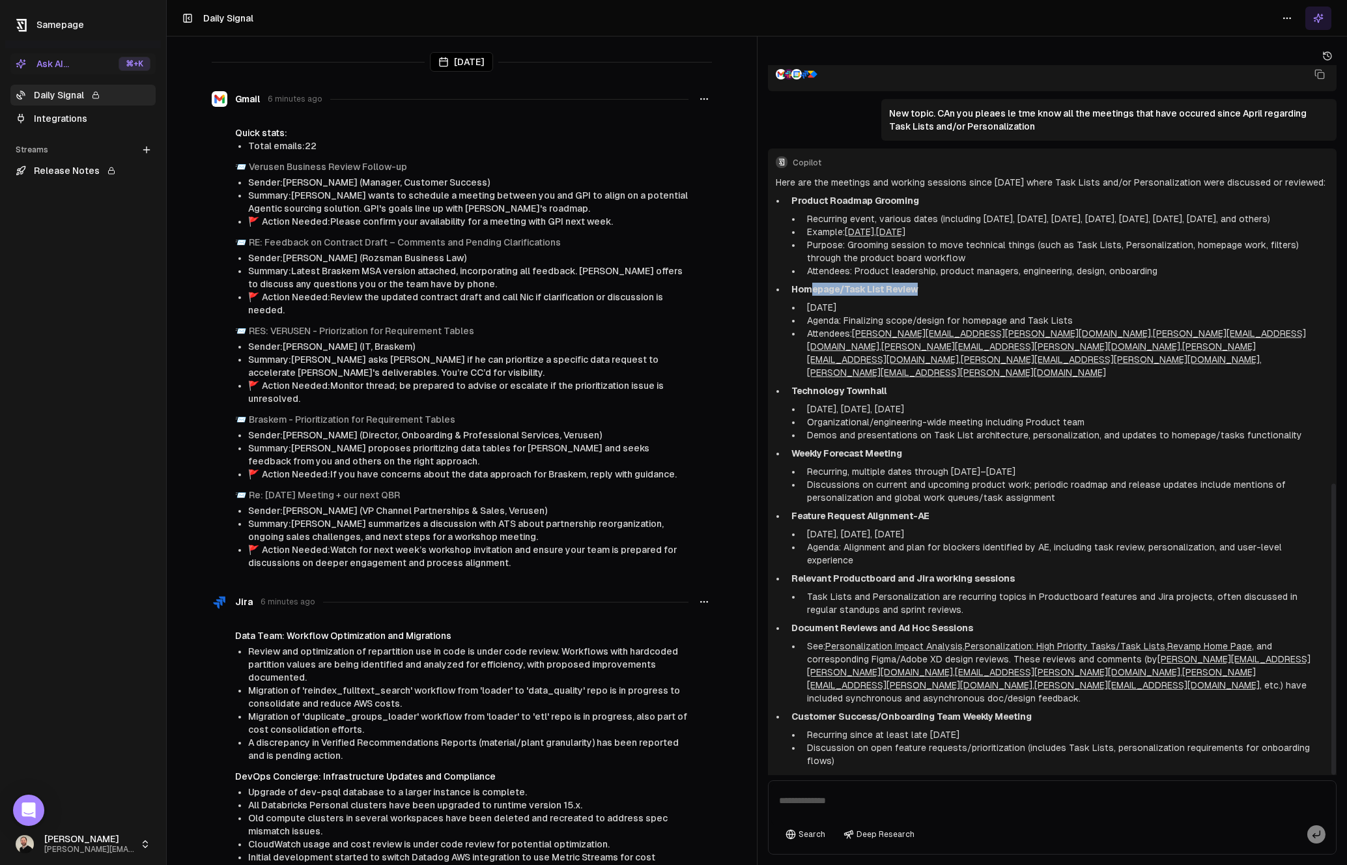
click at [811, 287] on p "Homepage/Task List Review" at bounding box center [1060, 289] width 538 height 13
drag, startPoint x: 1069, startPoint y: 323, endPoint x: 817, endPoint y: 297, distance: 253.4
click at [817, 297] on li "Homepage/Task List Review [DATE] Agenda: Finalizing scope/design for homepage a…" at bounding box center [1057, 331] width 543 height 96
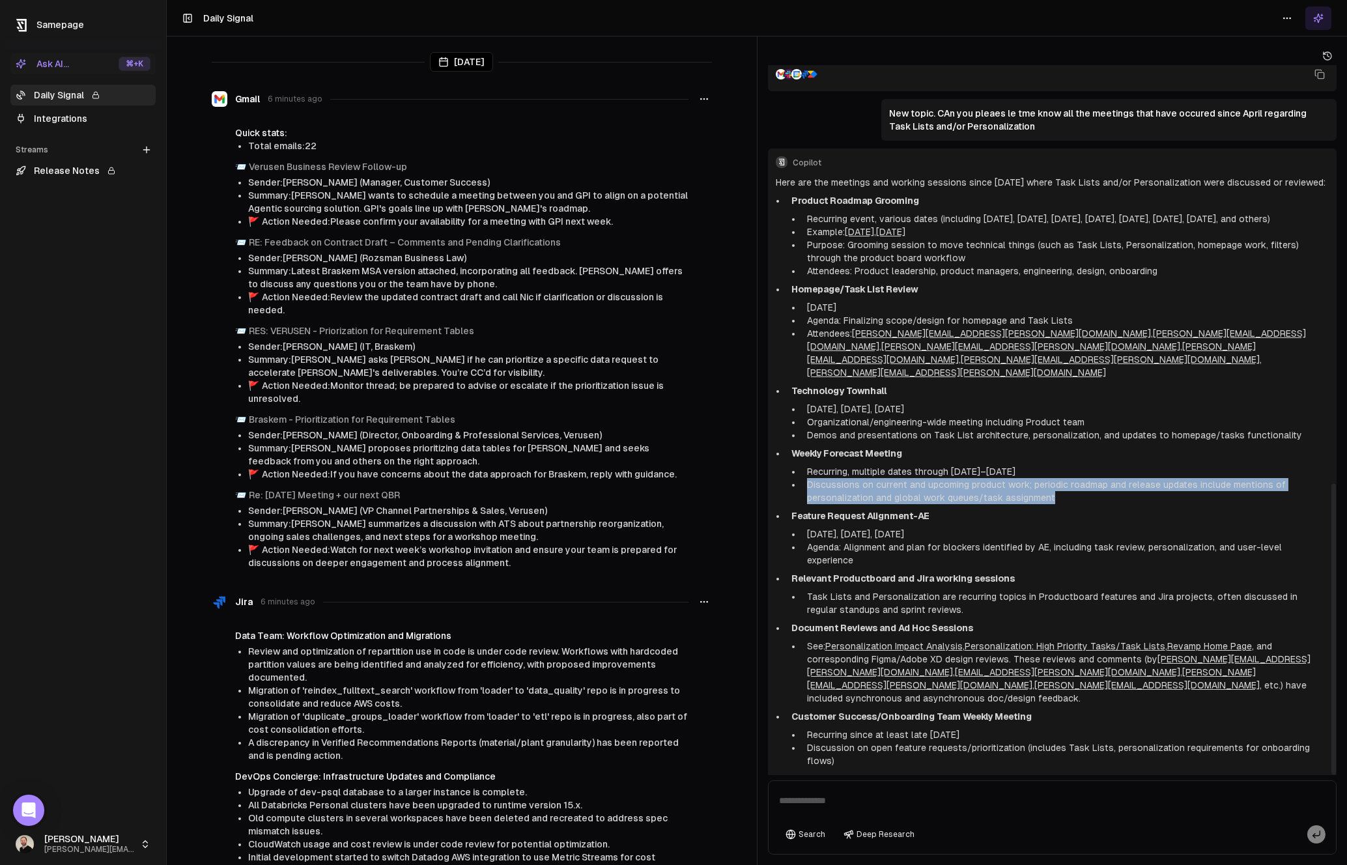
drag, startPoint x: 808, startPoint y: 461, endPoint x: 1060, endPoint y: 472, distance: 252.3
click at [1060, 478] on li "Discussions on current and upcoming product work; periodic roadmap and release …" at bounding box center [1066, 491] width 528 height 26
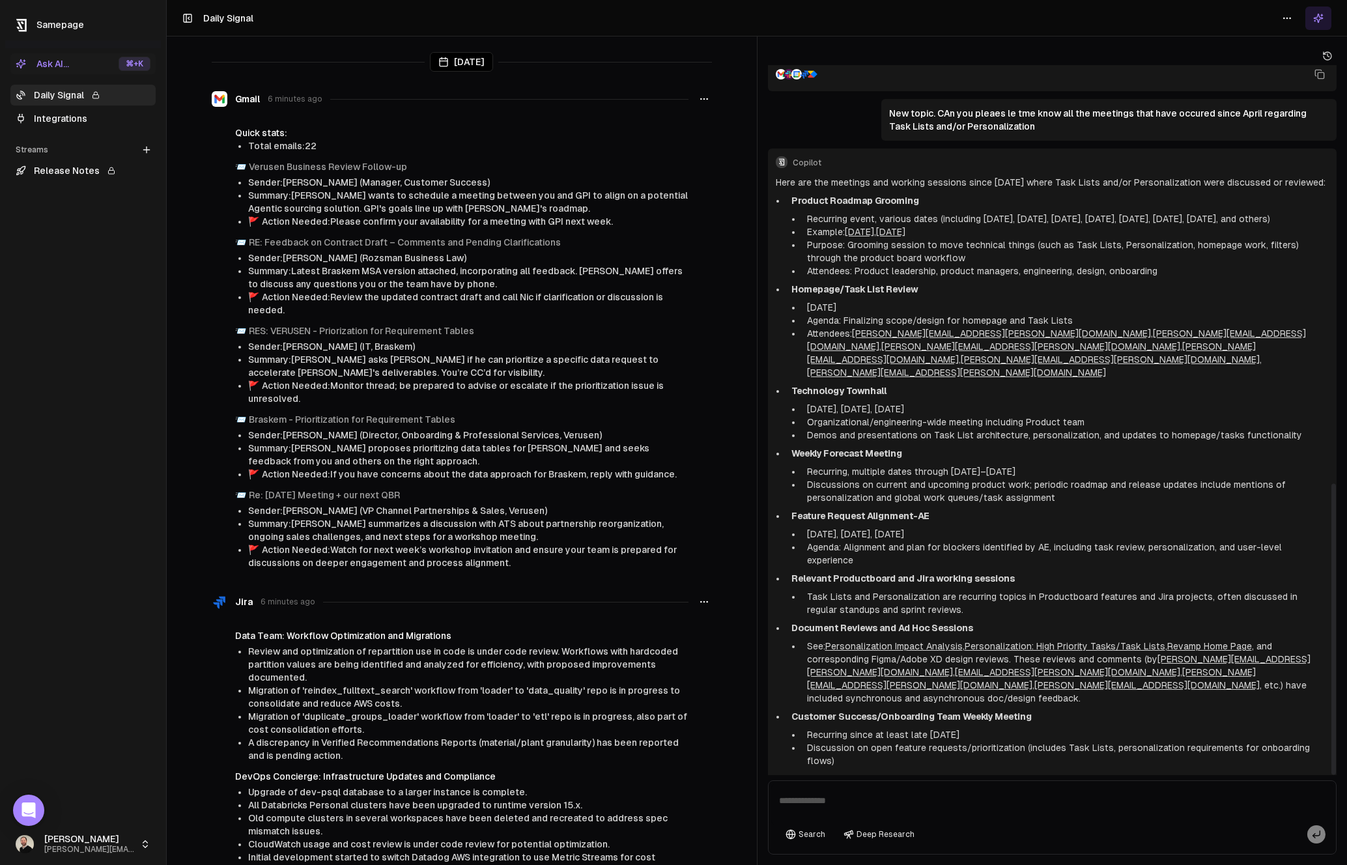
drag, startPoint x: 791, startPoint y: 491, endPoint x: 925, endPoint y: 501, distance: 134.6
click at [925, 509] on li "Feature Request Alignment-AE [DATE], [DATE], [DATE] Agenda: Alignment and plan …" at bounding box center [1057, 537] width 543 height 57
drag, startPoint x: 808, startPoint y: 608, endPoint x: 1122, endPoint y: 608, distance: 314.6
click at [1122, 640] on li "See: Personalization Impact Analysis , Personalization: High Priority Tasks/Tas…" at bounding box center [1066, 672] width 528 height 65
drag, startPoint x: 791, startPoint y: 665, endPoint x: 1026, endPoint y: 666, distance: 235.1
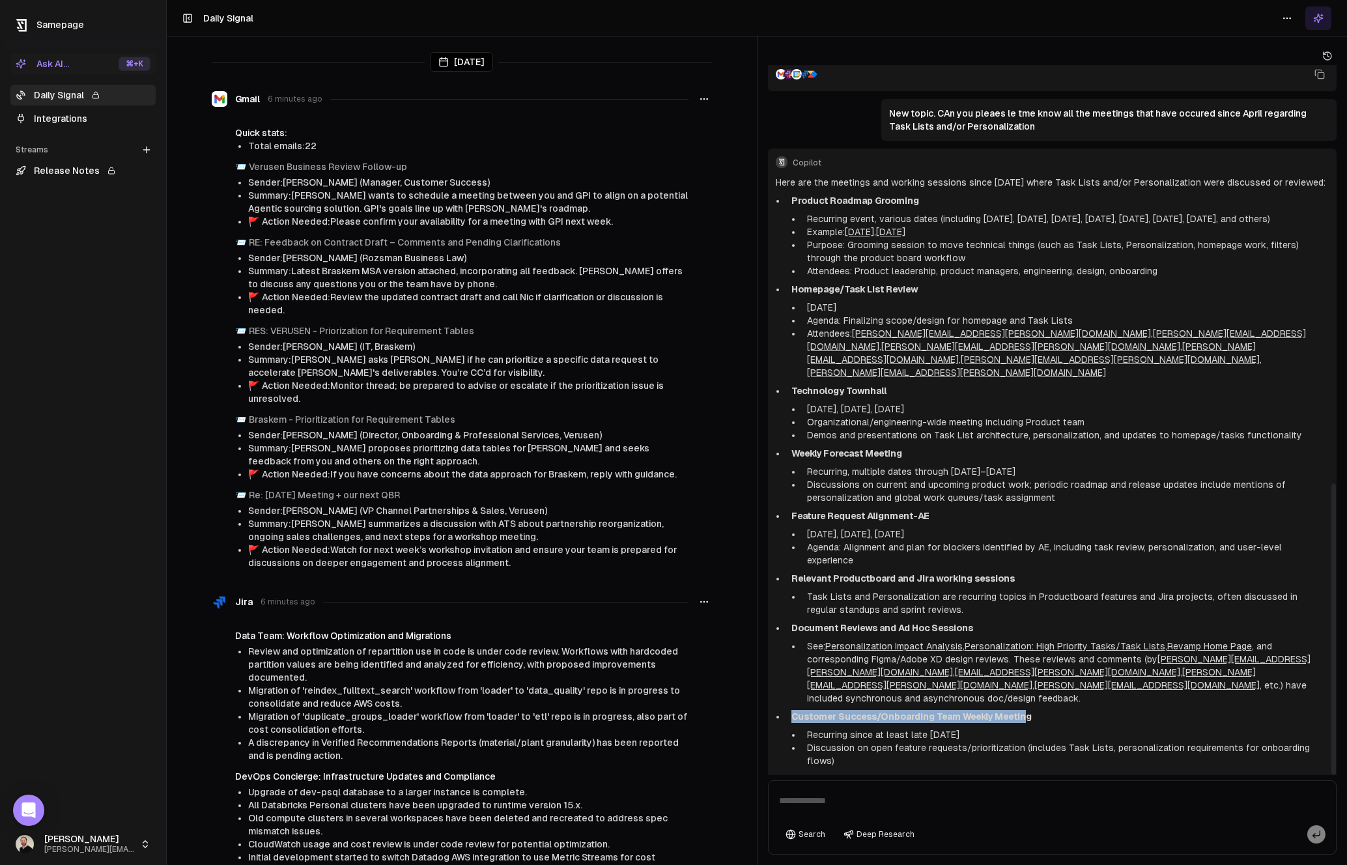
click at [1026, 711] on strong "Customer Success/Onboarding Team Weekly Meeting" at bounding box center [911, 716] width 240 height 10
drag, startPoint x: 1026, startPoint y: 666, endPoint x: 826, endPoint y: 658, distance: 200.1
click at [826, 710] on p "Customer Success/Onboarding Team Weekly Meeting" at bounding box center [1060, 716] width 538 height 13
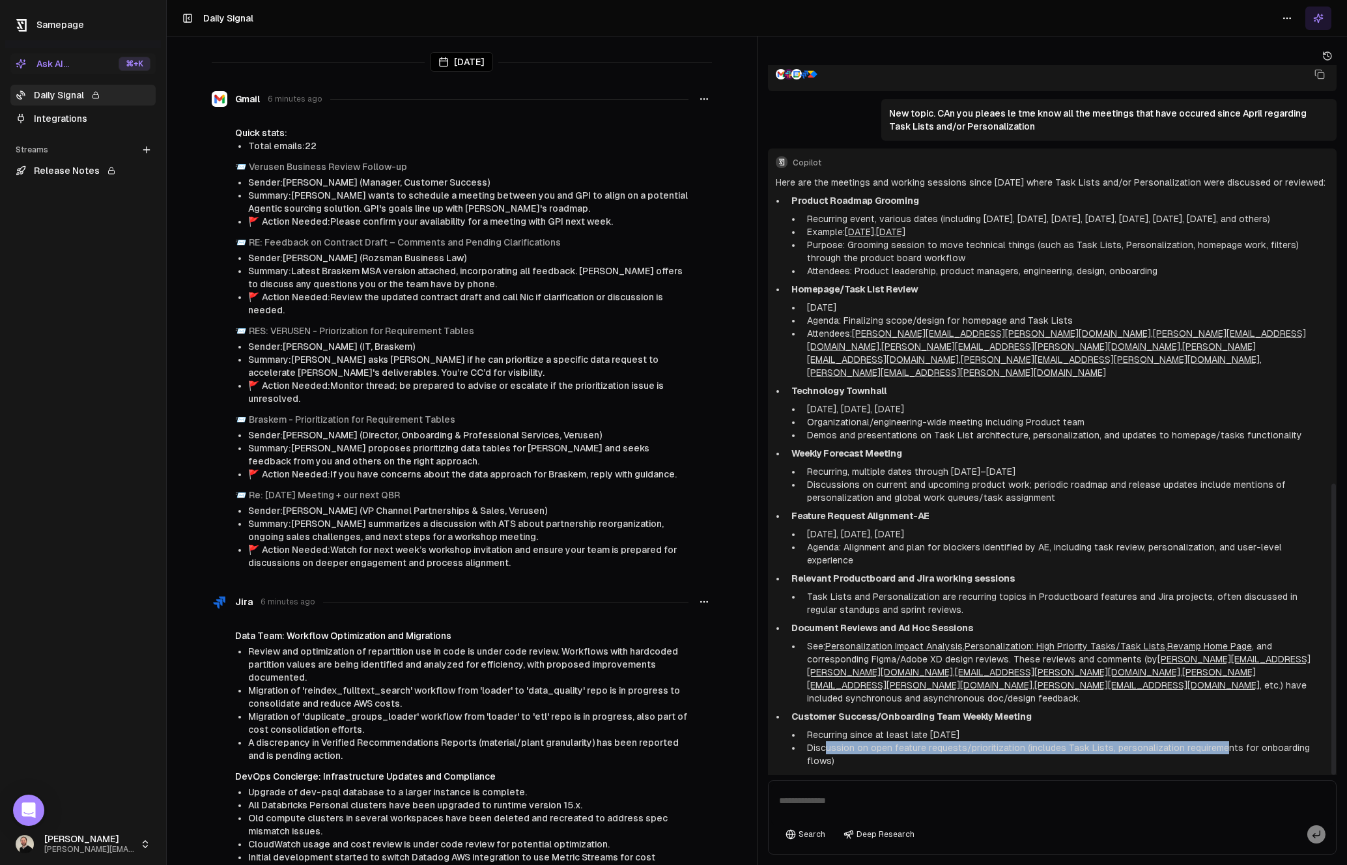
drag, startPoint x: 858, startPoint y: 700, endPoint x: 1217, endPoint y: 698, distance: 358.9
click at [1187, 741] on li "Discussion on open feature requests/prioritization (includes Task Lists, person…" at bounding box center [1066, 754] width 528 height 26
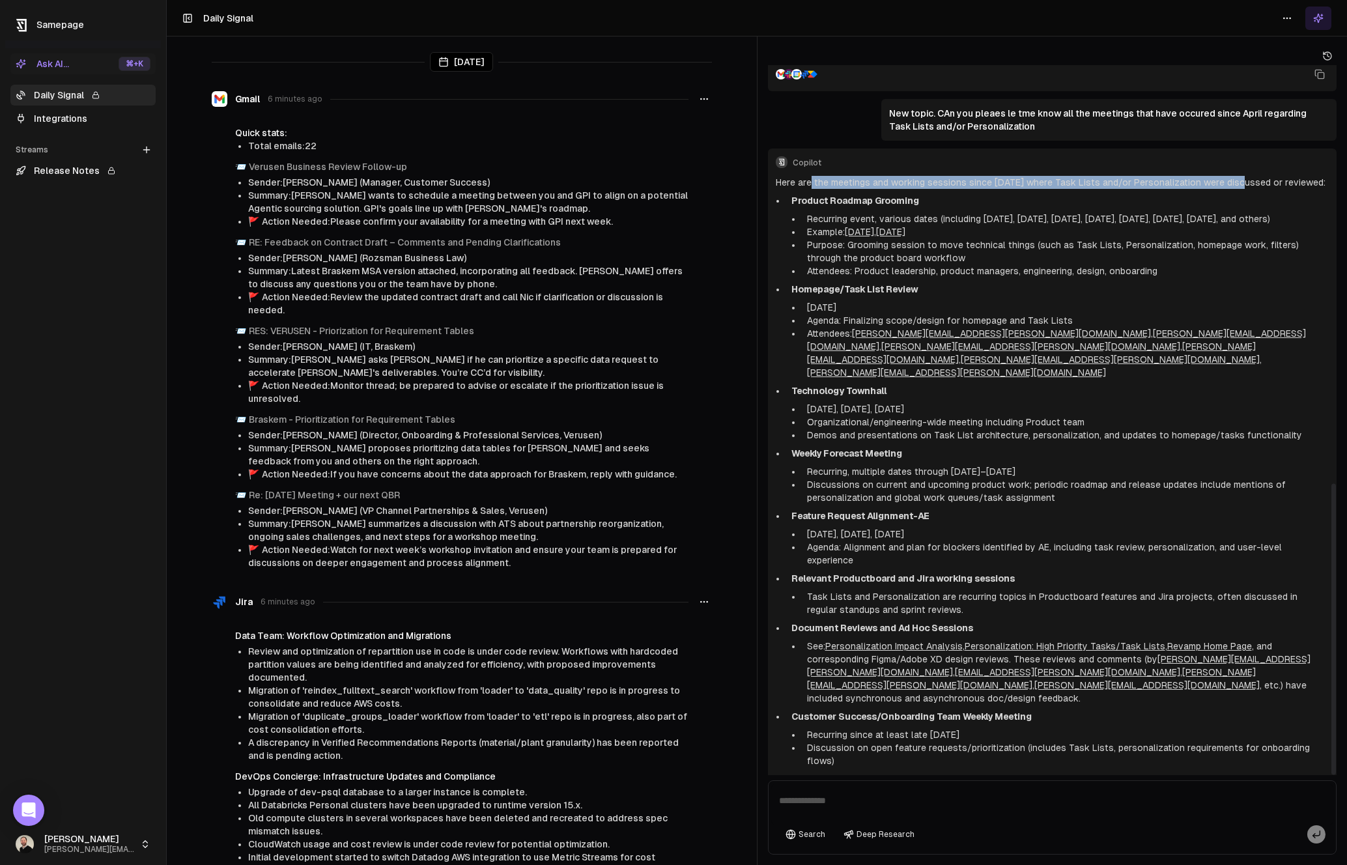
drag, startPoint x: 812, startPoint y: 181, endPoint x: 1232, endPoint y: 186, distance: 420.1
click at [1187, 186] on p "Here are the meetings and working sessions since [DATE] where Task Lists and/or…" at bounding box center [1053, 182] width 554 height 13
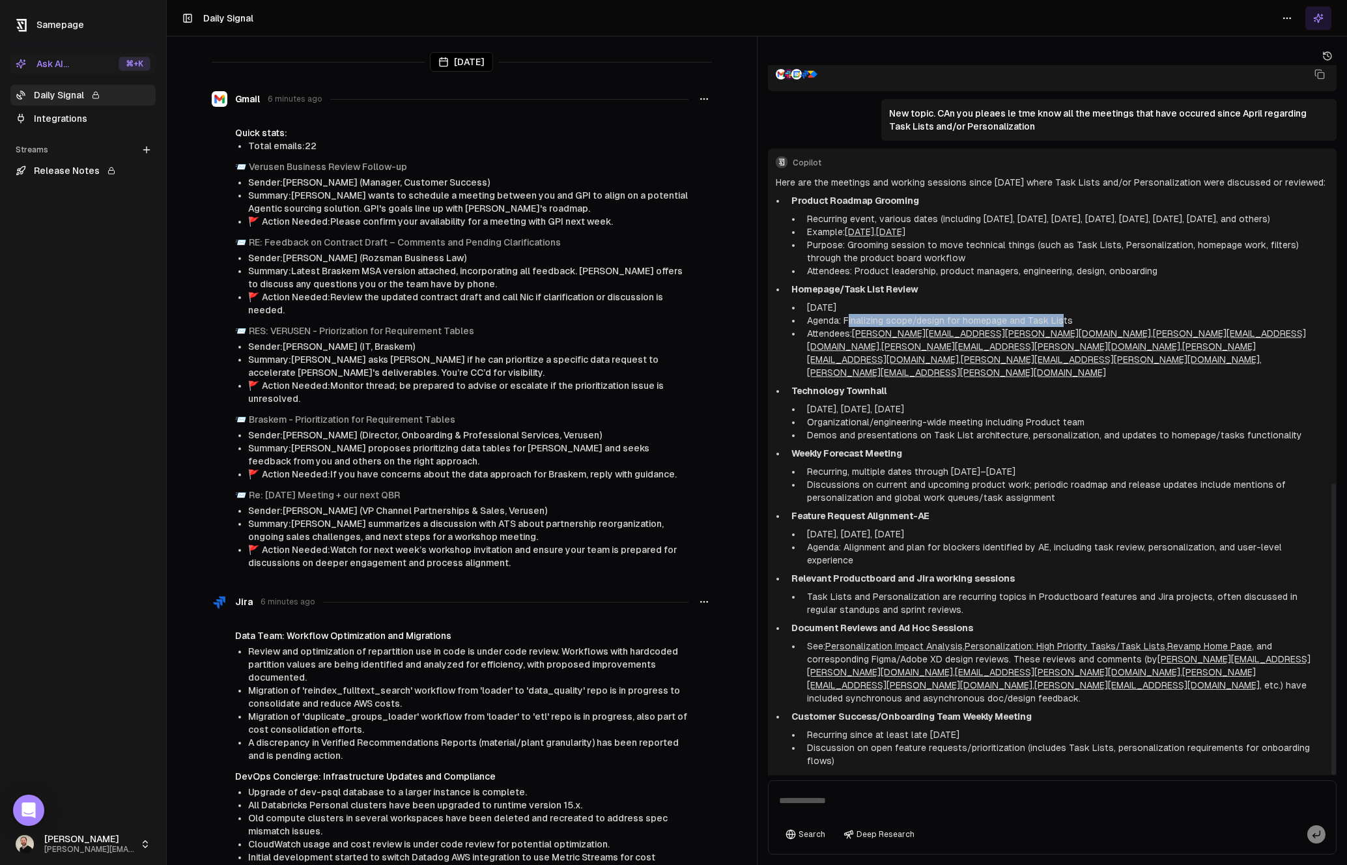
drag, startPoint x: 847, startPoint y: 317, endPoint x: 1059, endPoint y: 320, distance: 212.4
click at [1059, 320] on li "Agenda: Finalizing scope/design for homepage and Task Lists" at bounding box center [1066, 320] width 528 height 13
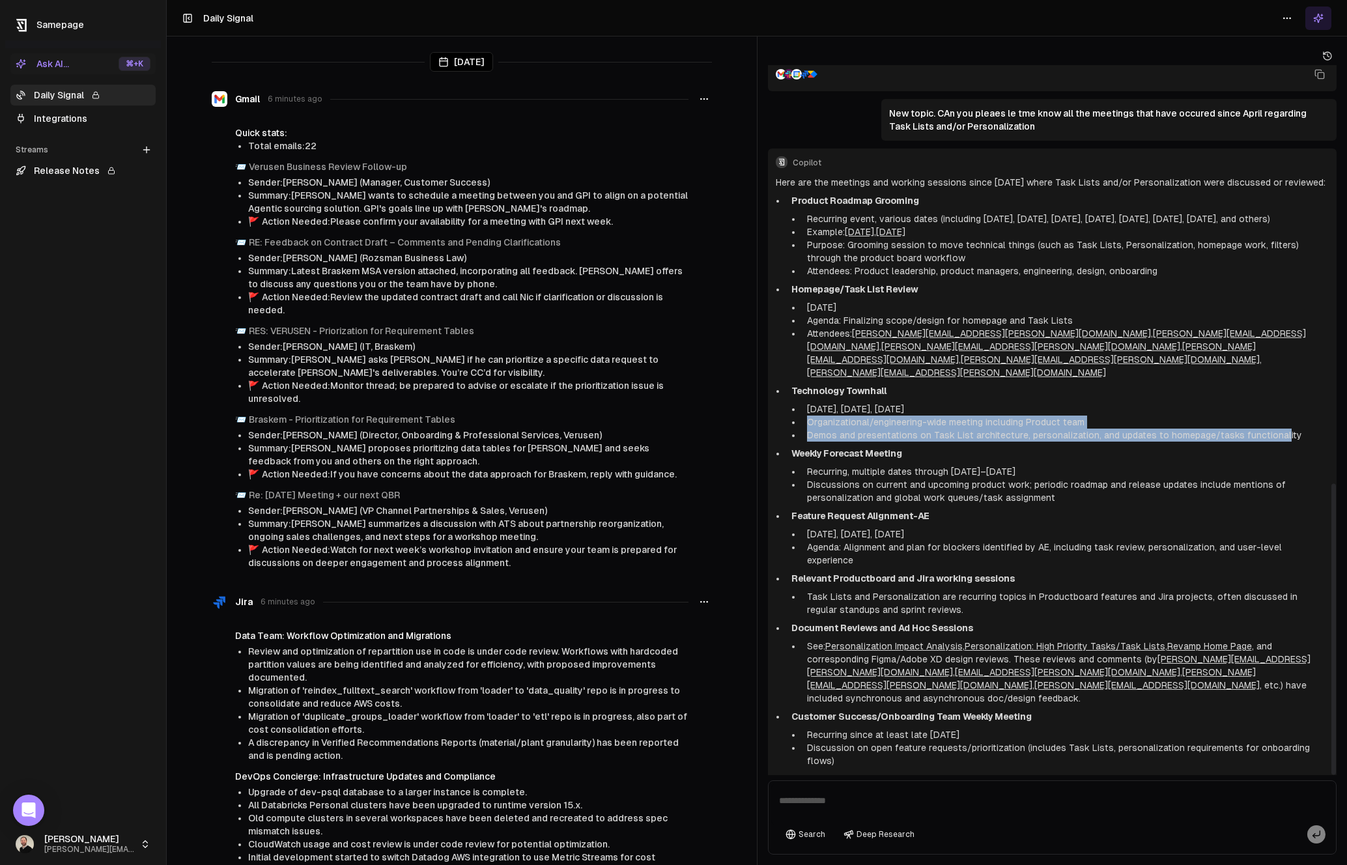
drag, startPoint x: 808, startPoint y: 399, endPoint x: 1243, endPoint y: 411, distance: 435.9
click at [1187, 410] on ul "[DATE], [DATE], [DATE] Organizational/engineering-wide meeting including Produc…" at bounding box center [1060, 422] width 538 height 39
drag, startPoint x: 812, startPoint y: 445, endPoint x: 1021, endPoint y: 447, distance: 209.7
click at [1021, 465] on li "Recurring, multiple dates through [DATE]–[DATE]" at bounding box center [1066, 471] width 528 height 13
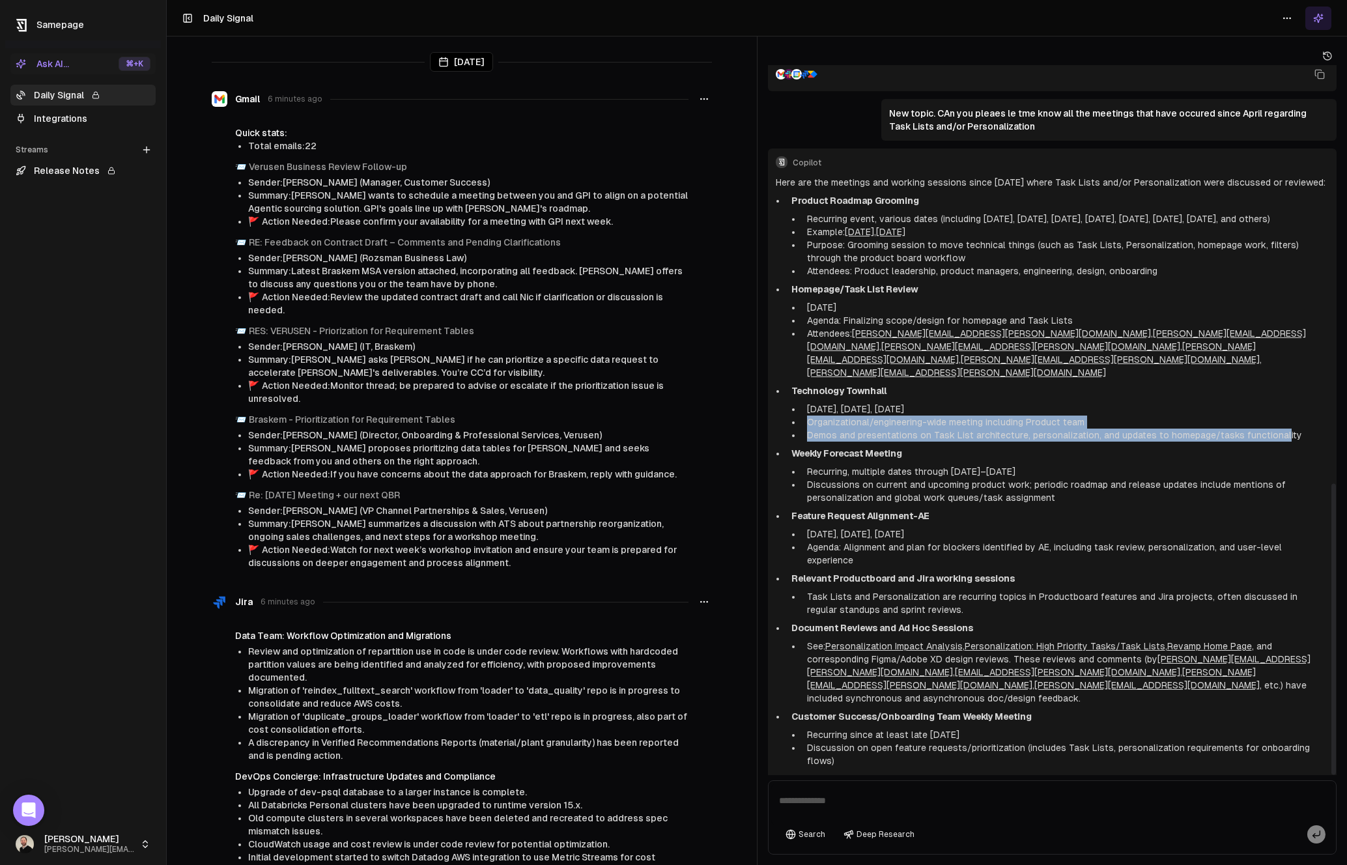
drag, startPoint x: 1036, startPoint y: 447, endPoint x: 810, endPoint y: 440, distance: 226.1
click at [810, 465] on li "Recurring, multiple dates through [DATE]–[DATE]" at bounding box center [1066, 471] width 528 height 13
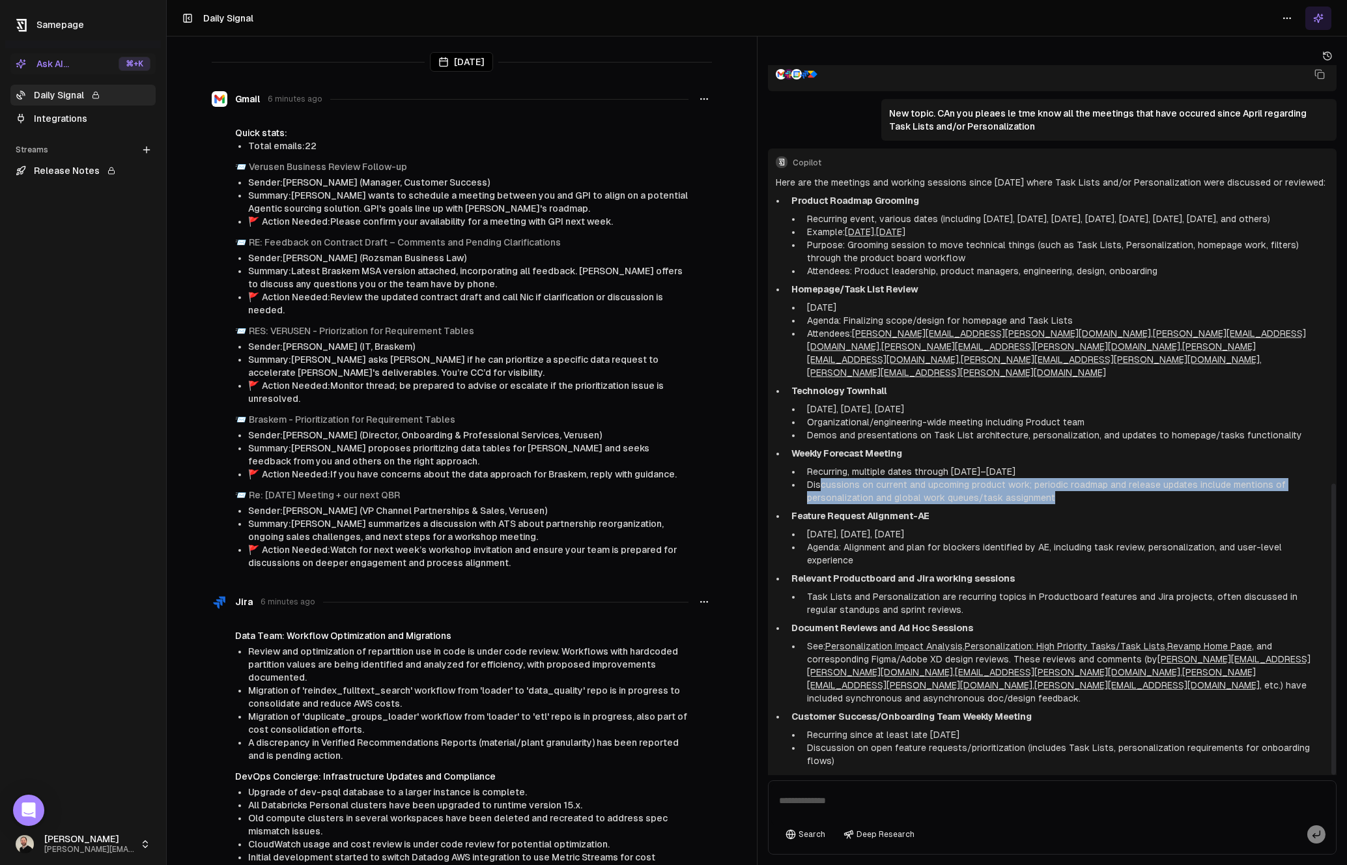
drag, startPoint x: 1090, startPoint y: 466, endPoint x: 819, endPoint y: 456, distance: 271.1
click at [819, 478] on li "Discussions on current and upcoming product work; periodic roadmap and release …" at bounding box center [1066, 491] width 528 height 26
drag, startPoint x: 819, startPoint y: 455, endPoint x: 1045, endPoint y: 468, distance: 226.3
click at [1045, 478] on li "Discussions on current and upcoming product work; periodic roadmap and release …" at bounding box center [1066, 491] width 528 height 26
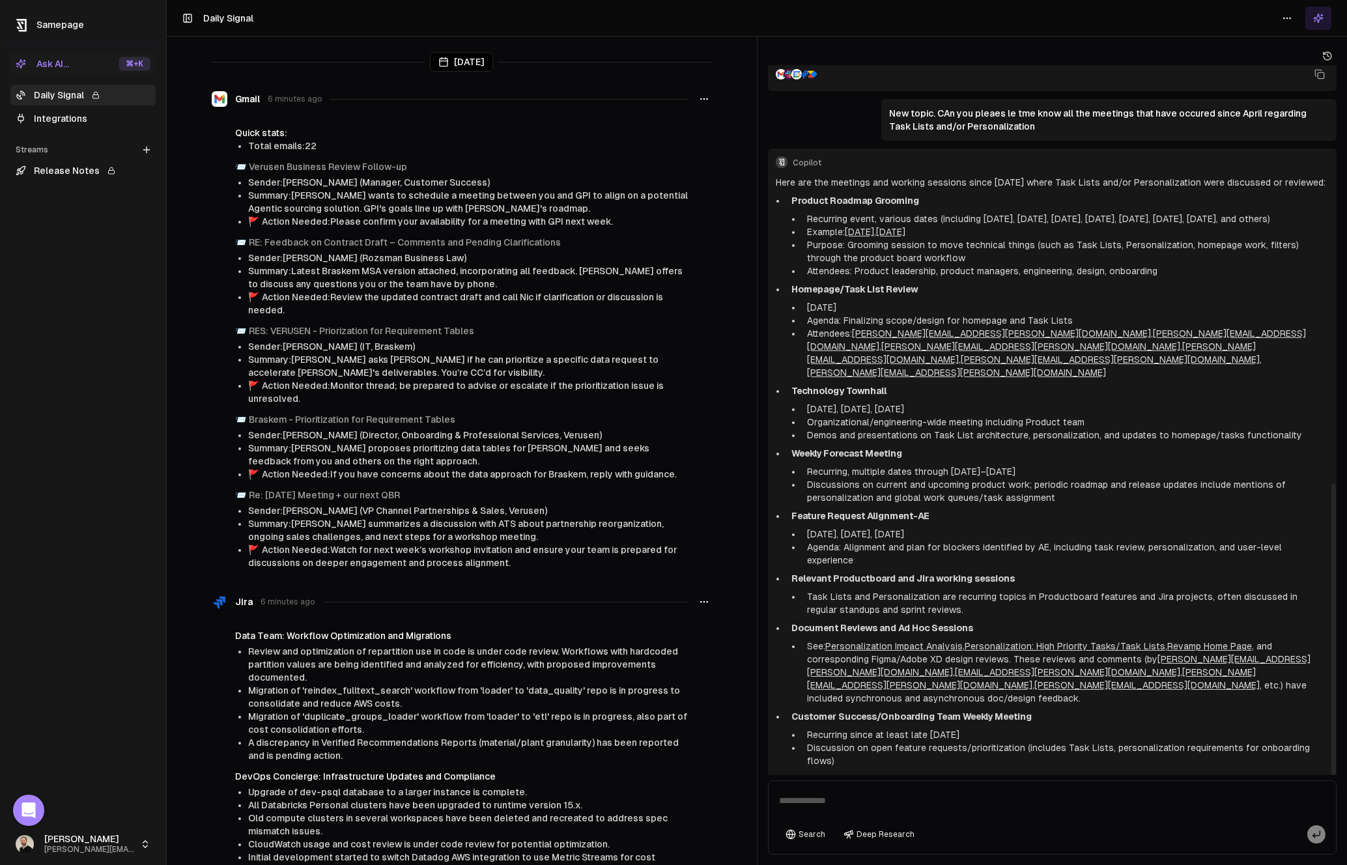
click at [1045, 478] on li "Discussions on current and upcoming product work; periodic roadmap and release …" at bounding box center [1066, 491] width 528 height 26
drag, startPoint x: 808, startPoint y: 508, endPoint x: 956, endPoint y: 513, distance: 148.6
click at [956, 528] on li "[DATE], [DATE], [DATE]" at bounding box center [1066, 534] width 528 height 13
drag, startPoint x: 849, startPoint y: 522, endPoint x: 1113, endPoint y: 528, distance: 264.5
click at [1113, 528] on ul "Product Roadmap Grooming Recurring event, various dates (including [DATE], [DAT…" at bounding box center [1053, 480] width 554 height 573
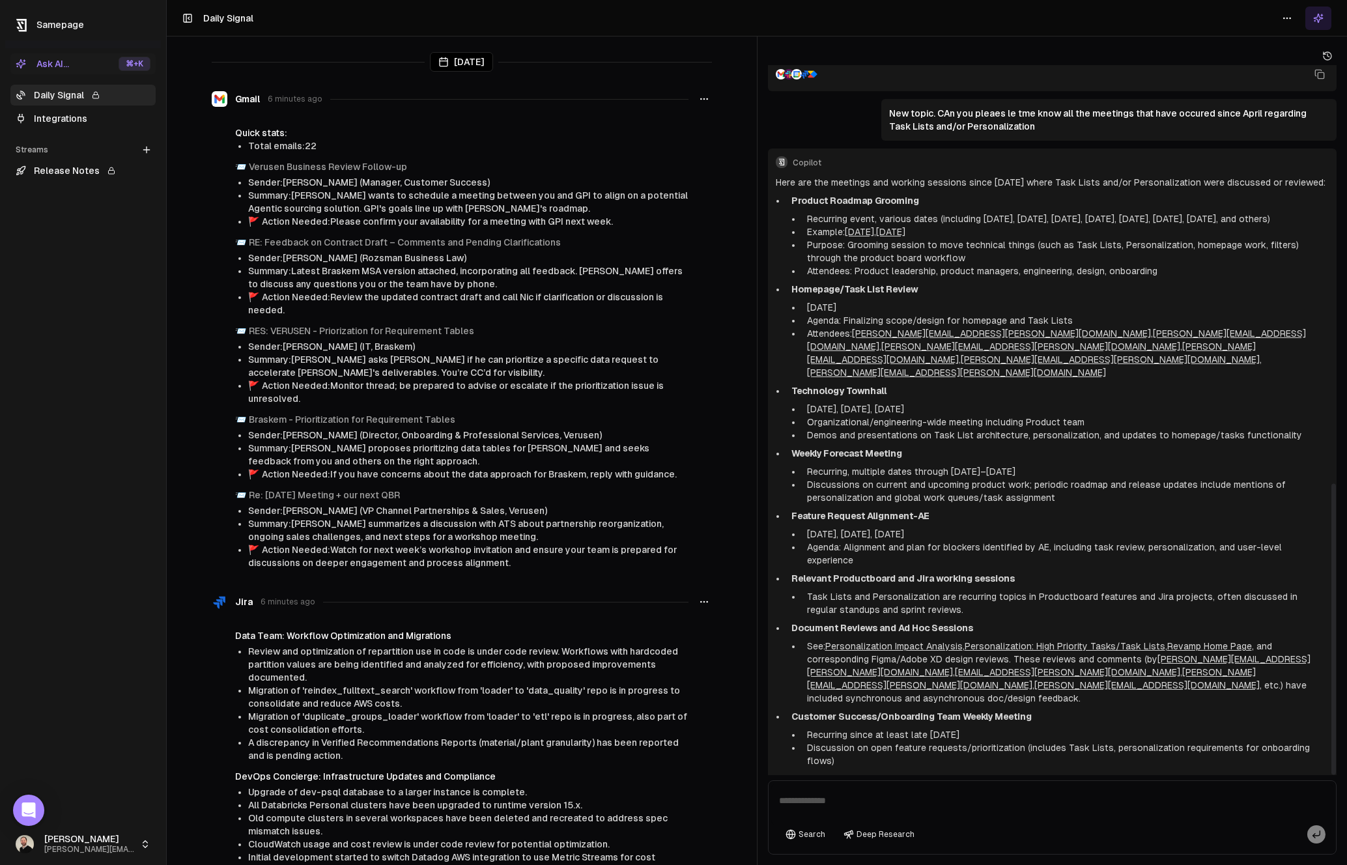
click at [921, 799] on textarea at bounding box center [1052, 805] width 563 height 42
type textarea "**********"
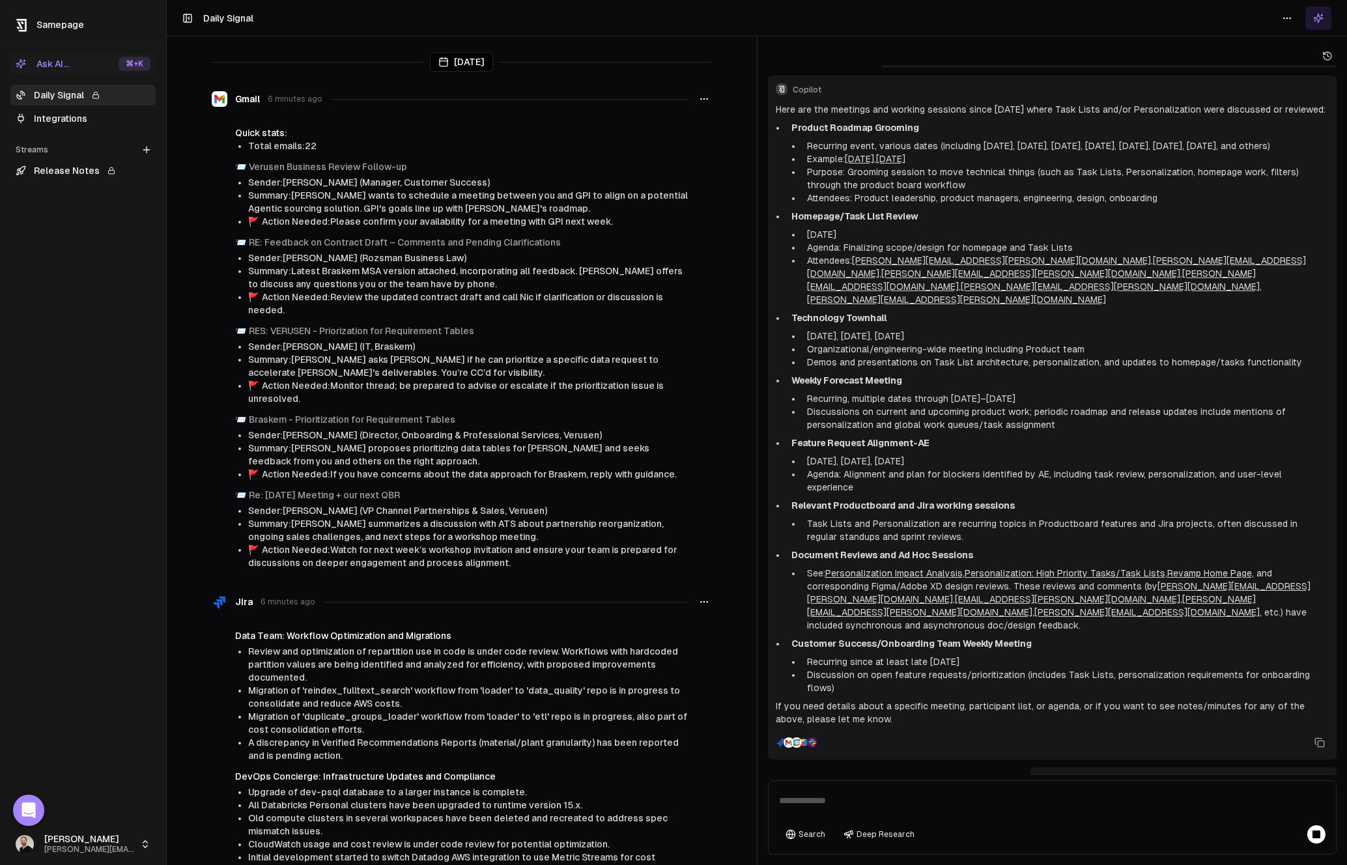
scroll to position [1178, 0]
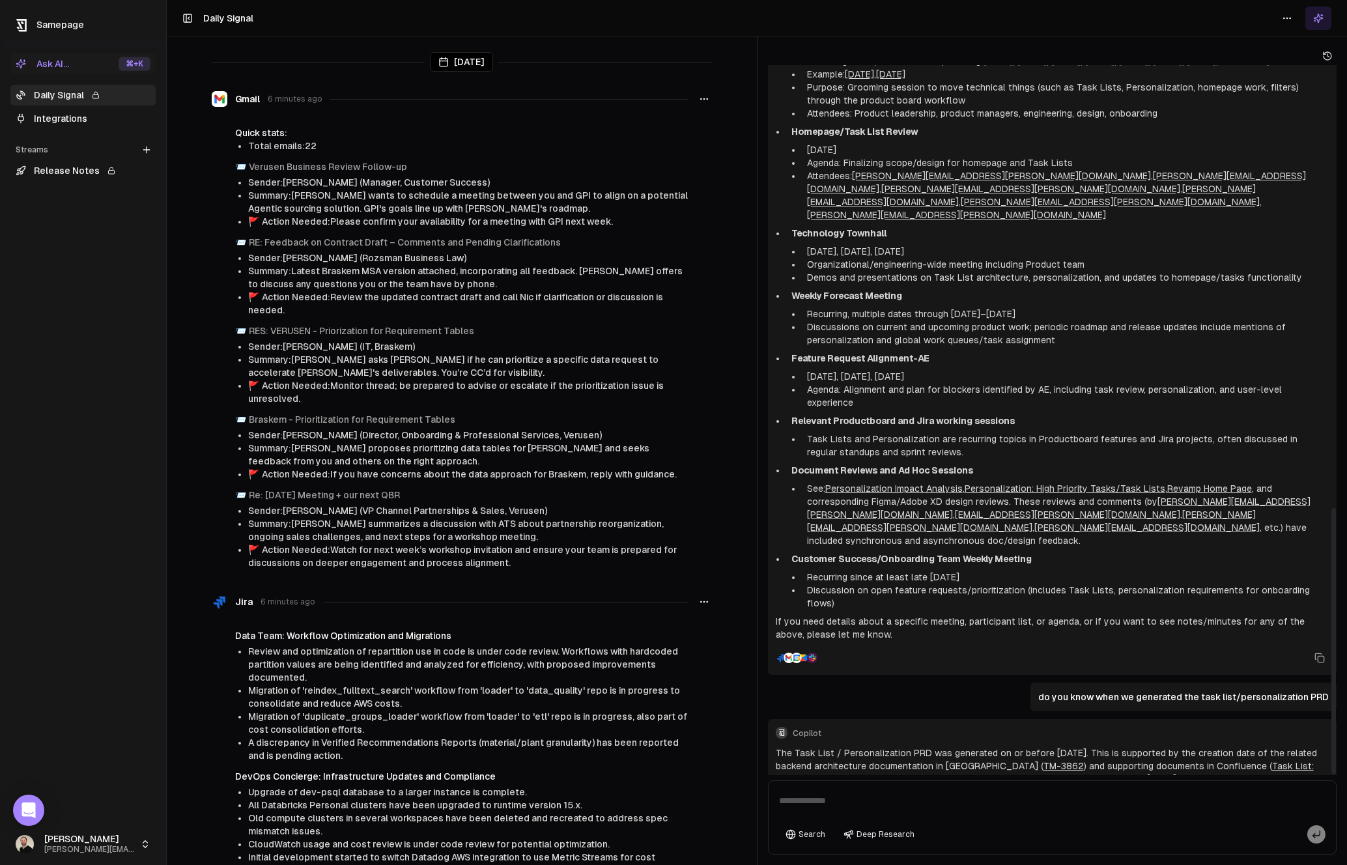
drag, startPoint x: 1106, startPoint y: 682, endPoint x: 1208, endPoint y: 686, distance: 102.3
click at [1187, 746] on p "The Task List / Personalization PRD was generated on or before [DATE]. This is …" at bounding box center [1053, 765] width 554 height 39
drag, startPoint x: 1258, startPoint y: 691, endPoint x: 797, endPoint y: 686, distance: 461.8
click at [797, 746] on p "The Task List / Personalization PRD was generated on or before [DATE]. This is …" at bounding box center [1053, 765] width 554 height 39
drag, startPoint x: 1021, startPoint y: 699, endPoint x: 1148, endPoint y: 704, distance: 127.1
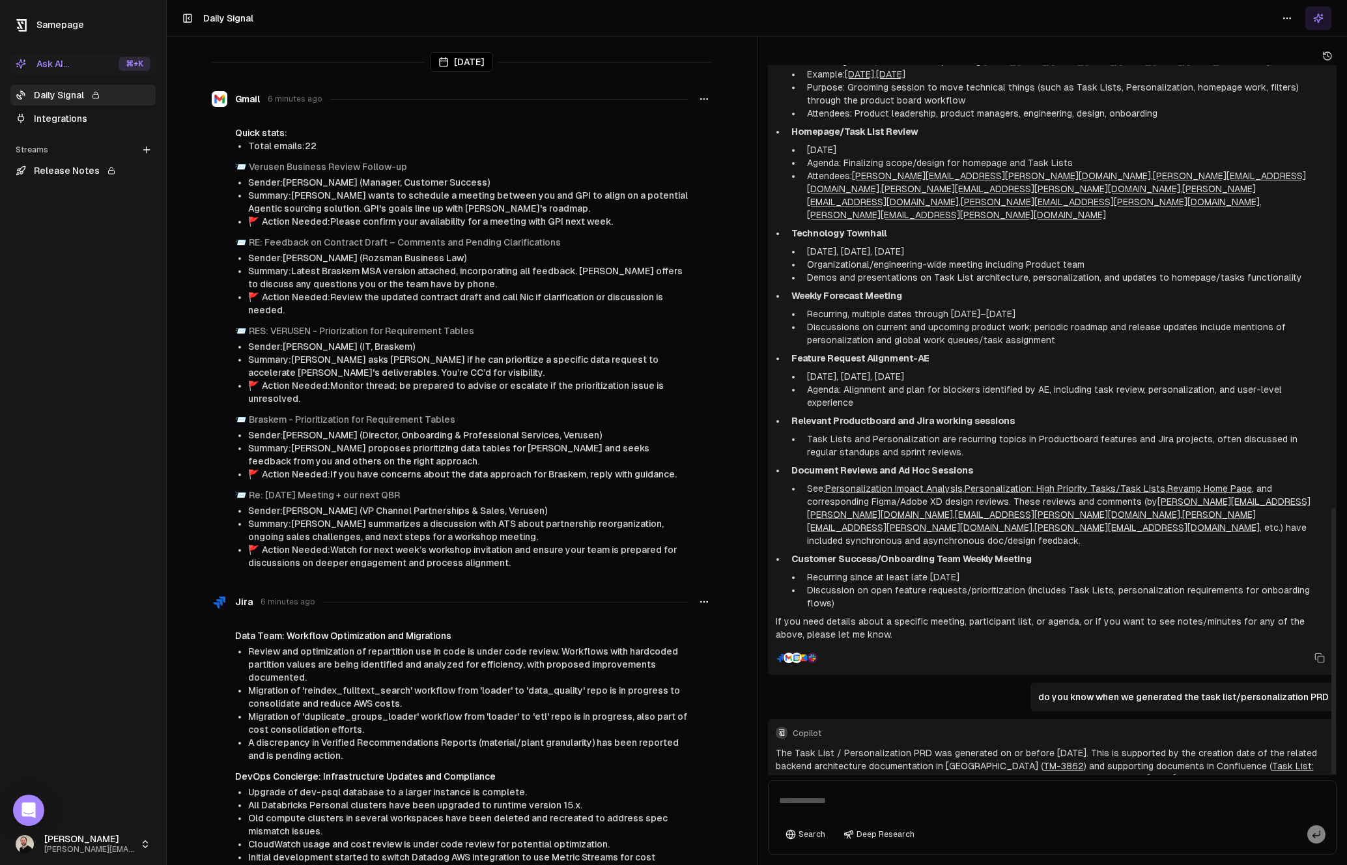
click at [1148, 746] on p "The Task List / Personalization PRD was generated on or before [DATE]. This is …" at bounding box center [1053, 765] width 554 height 39
drag, startPoint x: 1161, startPoint y: 704, endPoint x: 1058, endPoint y: 706, distance: 102.9
click at [1058, 746] on p "The Task List / Personalization PRD was generated on or before [DATE]. This is …" at bounding box center [1053, 765] width 554 height 39
drag, startPoint x: 930, startPoint y: 714, endPoint x: 1125, endPoint y: 716, distance: 194.8
click at [1125, 746] on p "The Task List / Personalization PRD was generated on or before [DATE]. This is …" at bounding box center [1053, 765] width 554 height 39
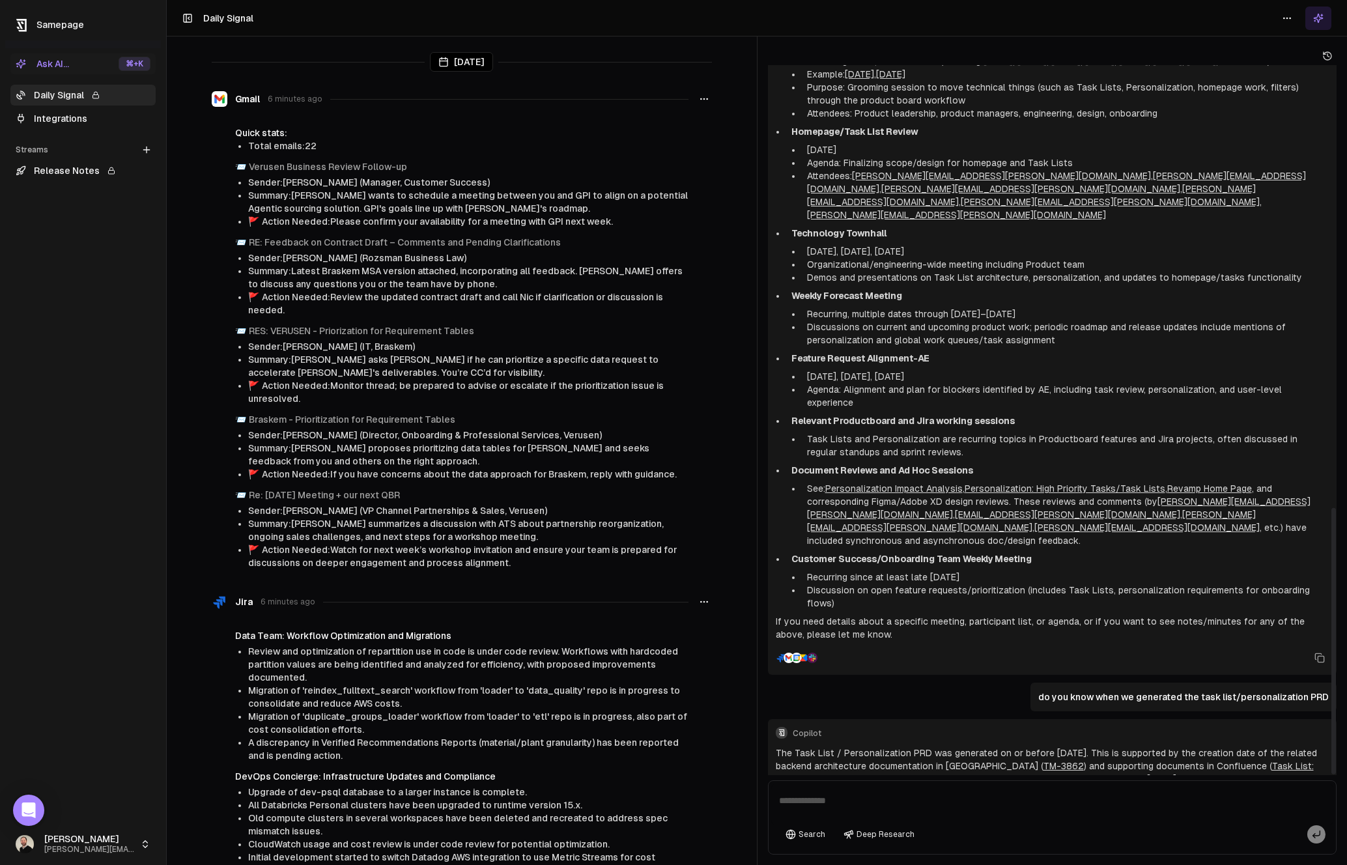
click at [1082, 808] on textarea at bounding box center [1052, 805] width 563 height 42
type textarea "*"
type textarea "**********"
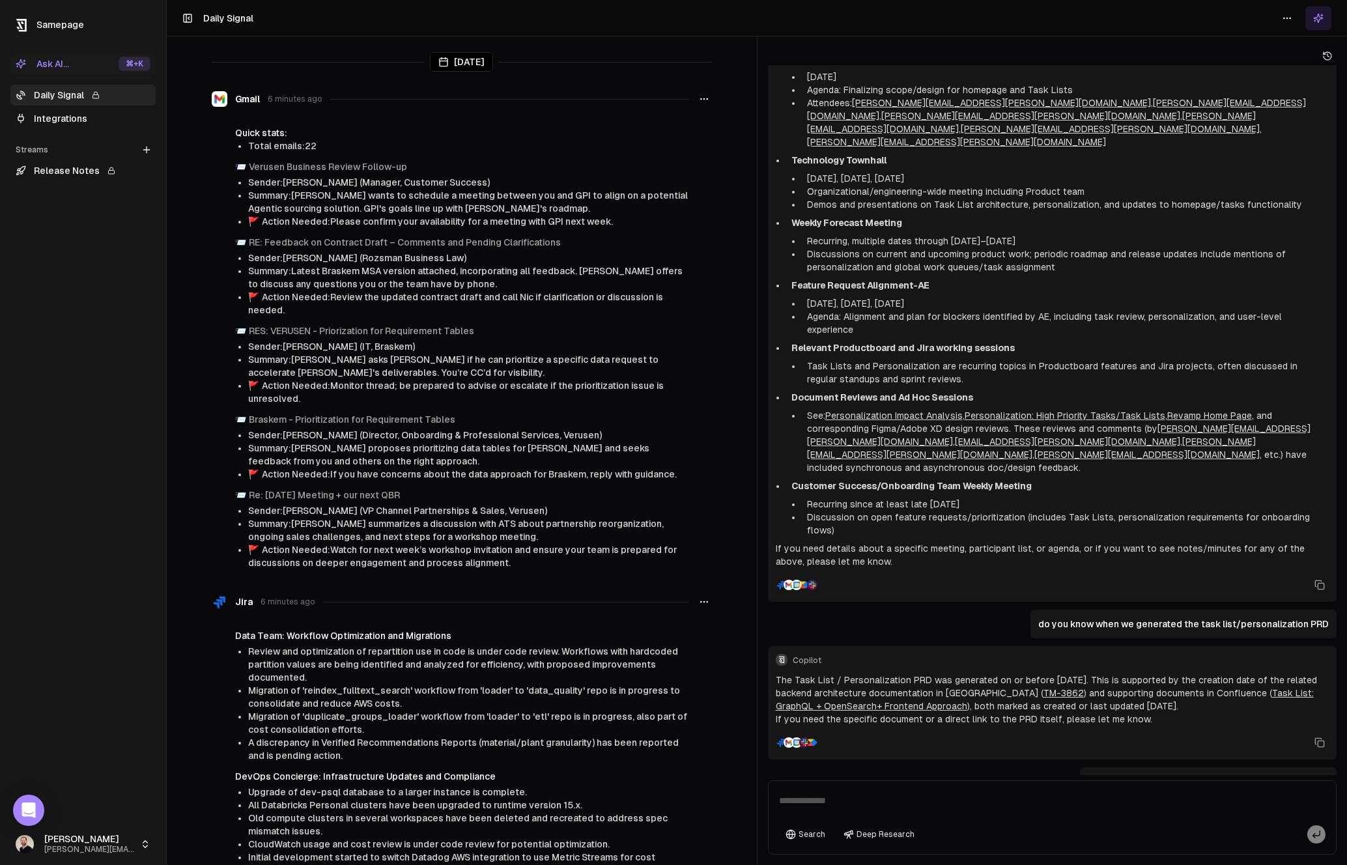
scroll to position [1385, 0]
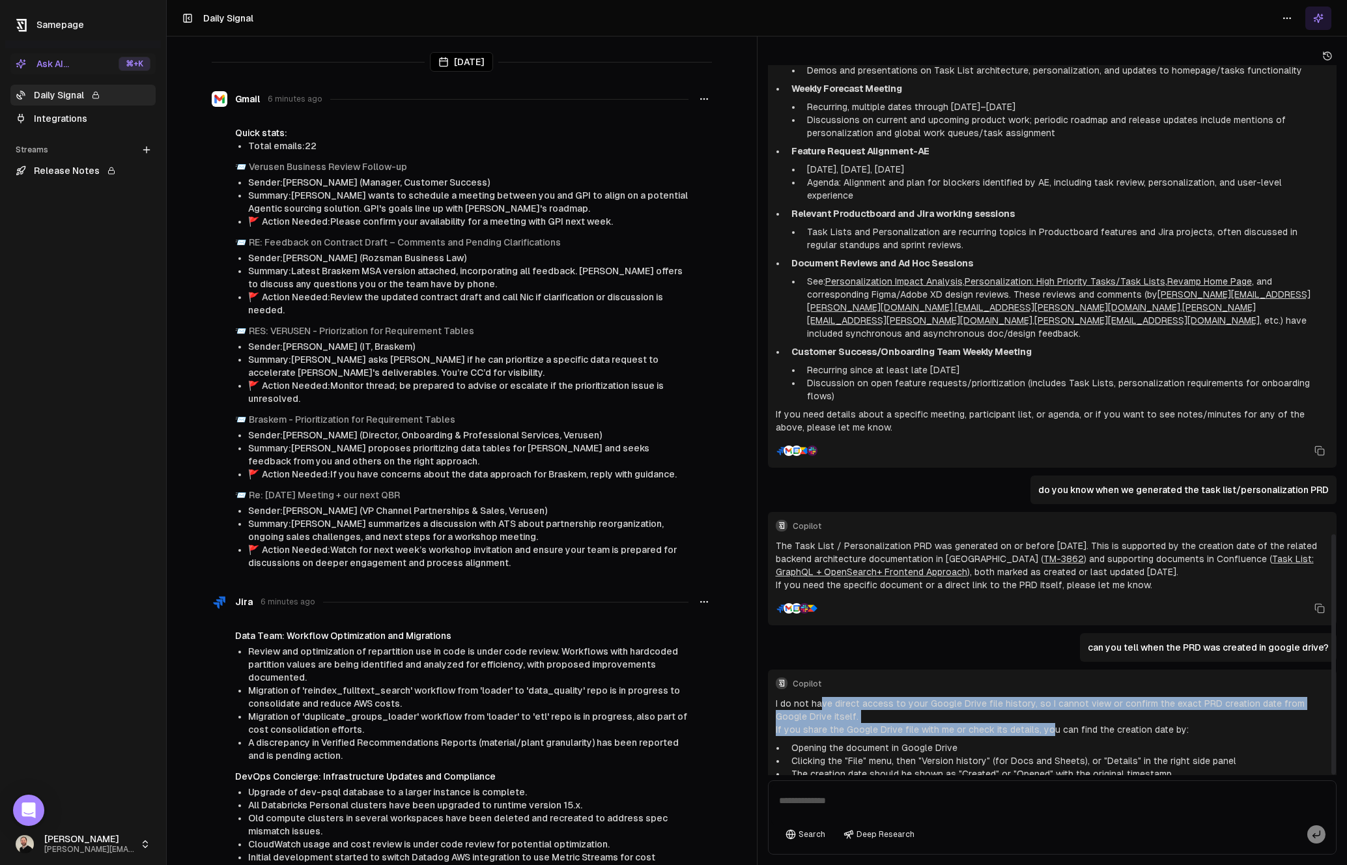
drag, startPoint x: 817, startPoint y: 643, endPoint x: 1046, endPoint y: 658, distance: 229.1
click at [1046, 697] on div "I do not have direct access to your Google Drive file history, so I cannot view…" at bounding box center [1053, 748] width 554 height 102
click at [1046, 723] on p "If you share the Google Drive file with me or check its details, you can find t…" at bounding box center [1053, 729] width 554 height 13
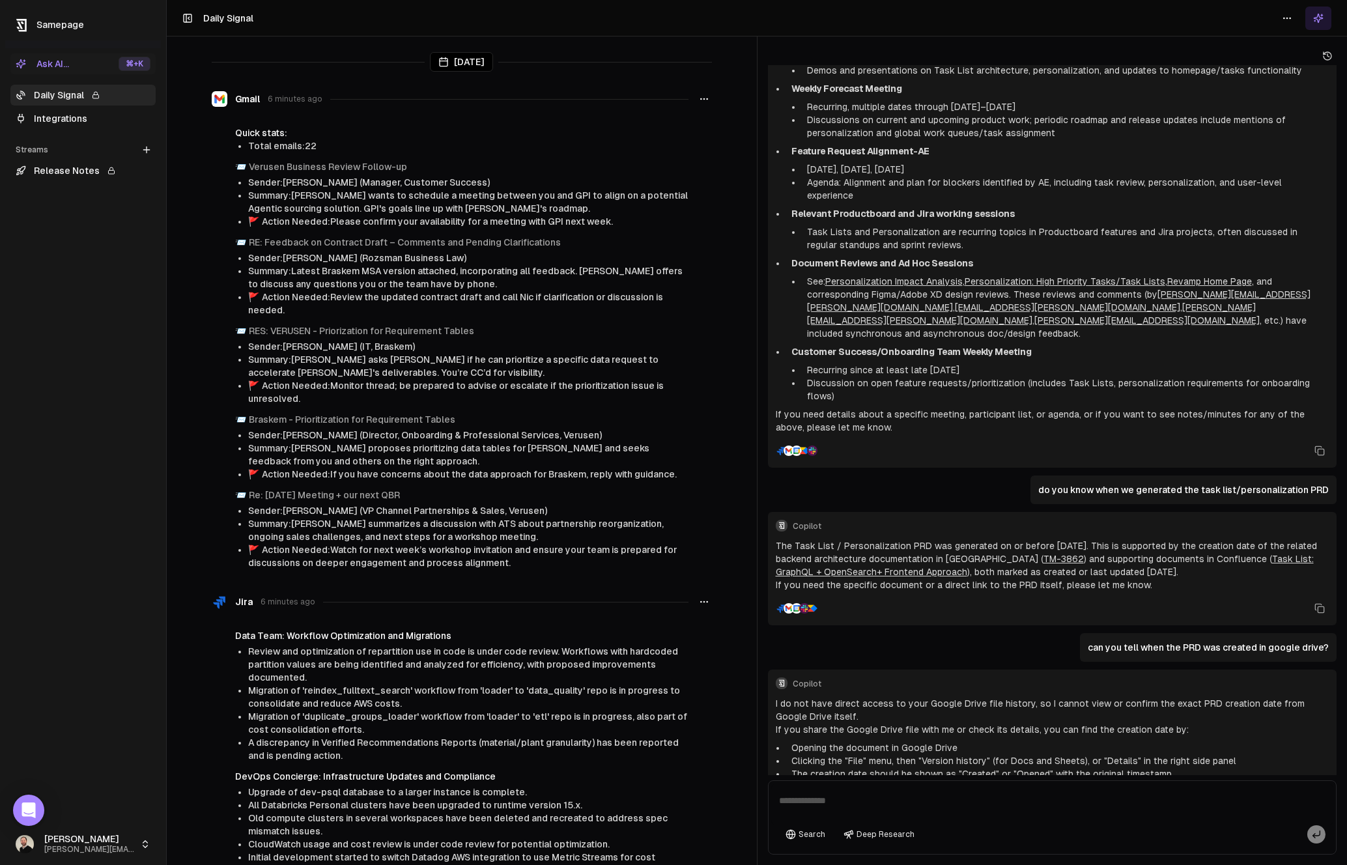
click at [84, 123] on link "Integrations" at bounding box center [82, 118] width 145 height 21
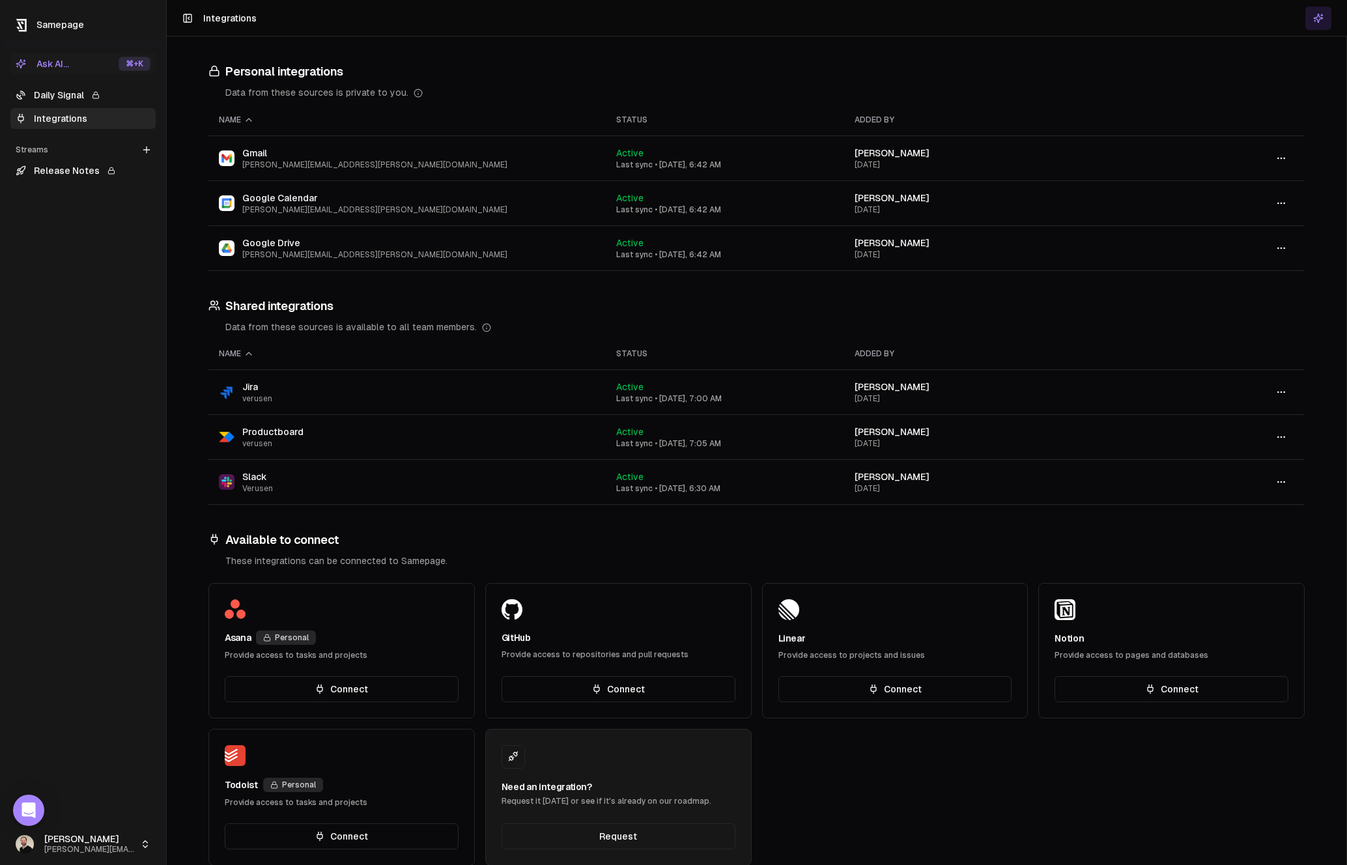
click at [71, 83] on div "Daily Signal Integrations" at bounding box center [83, 106] width 156 height 55
click at [66, 92] on link "Daily Signal" at bounding box center [82, 95] width 145 height 21
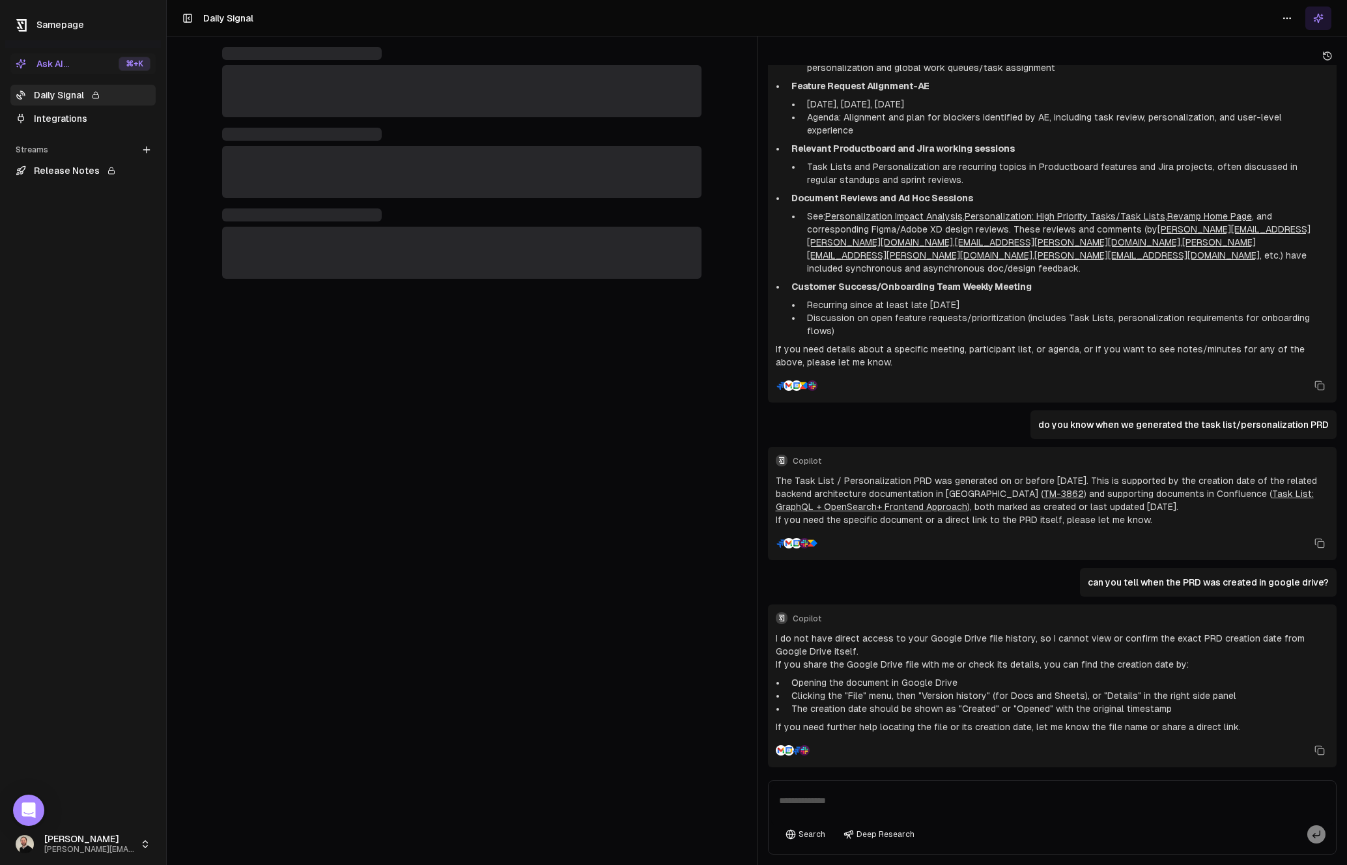
scroll to position [1385, 0]
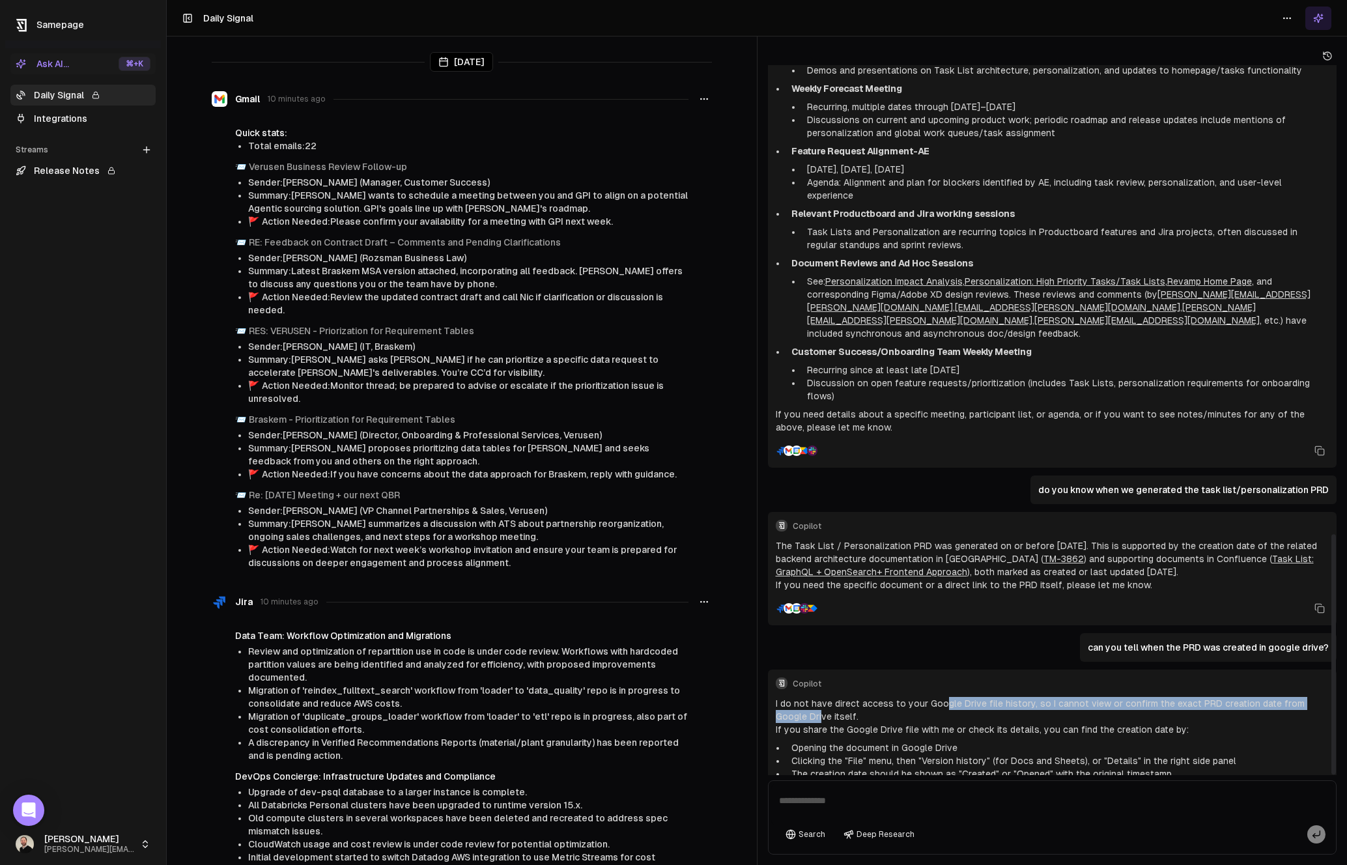
drag, startPoint x: 789, startPoint y: 647, endPoint x: 939, endPoint y: 640, distance: 150.0
click at [939, 697] on p "I do not have direct access to your Google Drive file history, so I cannot view…" at bounding box center [1053, 710] width 554 height 26
click at [940, 697] on p "I do not have direct access to your Google Drive file history, so I cannot view…" at bounding box center [1053, 710] width 554 height 26
drag, startPoint x: 950, startPoint y: 638, endPoint x: 938, endPoint y: 669, distance: 33.0
click at [938, 697] on div "I do not have direct access to your Google Drive file history, so I cannot view…" at bounding box center [1053, 748] width 554 height 102
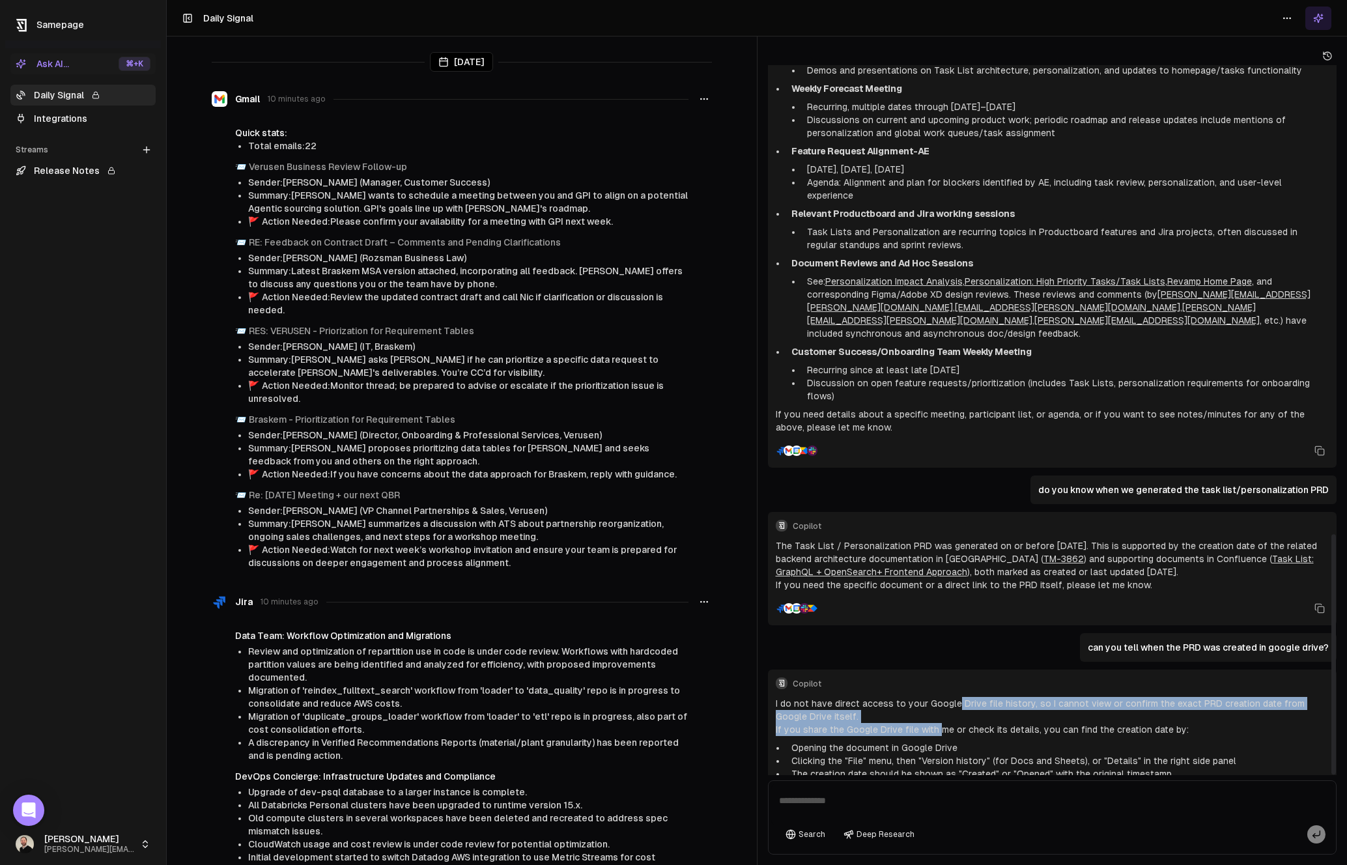
click at [938, 723] on p "If you share the Google Drive file with me or check its details, you can find t…" at bounding box center [1053, 729] width 554 height 13
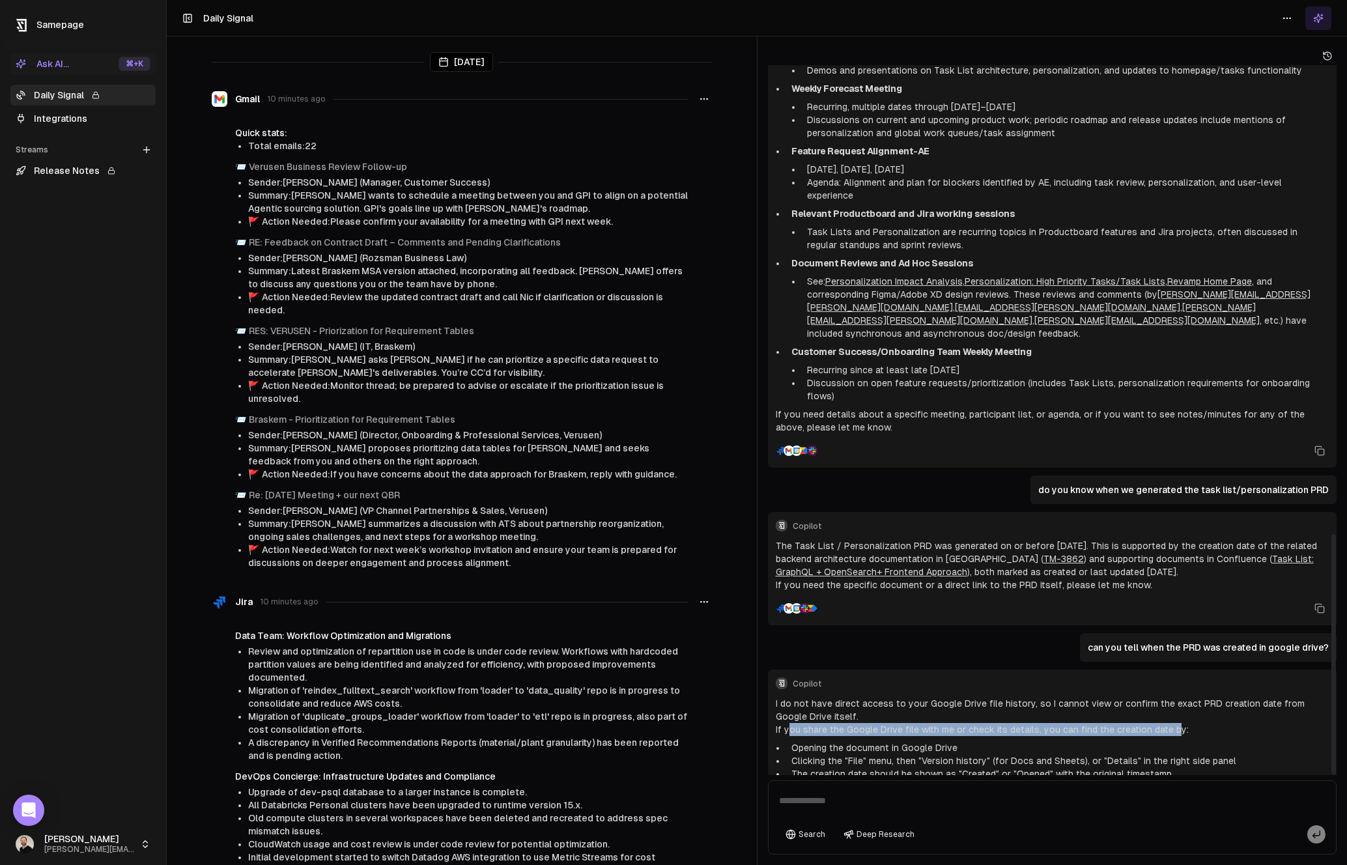
drag, startPoint x: 790, startPoint y: 665, endPoint x: 1166, endPoint y: 658, distance: 375.9
click at [1166, 723] on p "If you share the Google Drive file with me or check its details, you can find t…" at bounding box center [1053, 729] width 554 height 13
drag, startPoint x: 1165, startPoint y: 658, endPoint x: 812, endPoint y: 657, distance: 353.0
click at [812, 723] on p "If you share the Google Drive file with me or check its details, you can find t…" at bounding box center [1053, 729] width 554 height 13
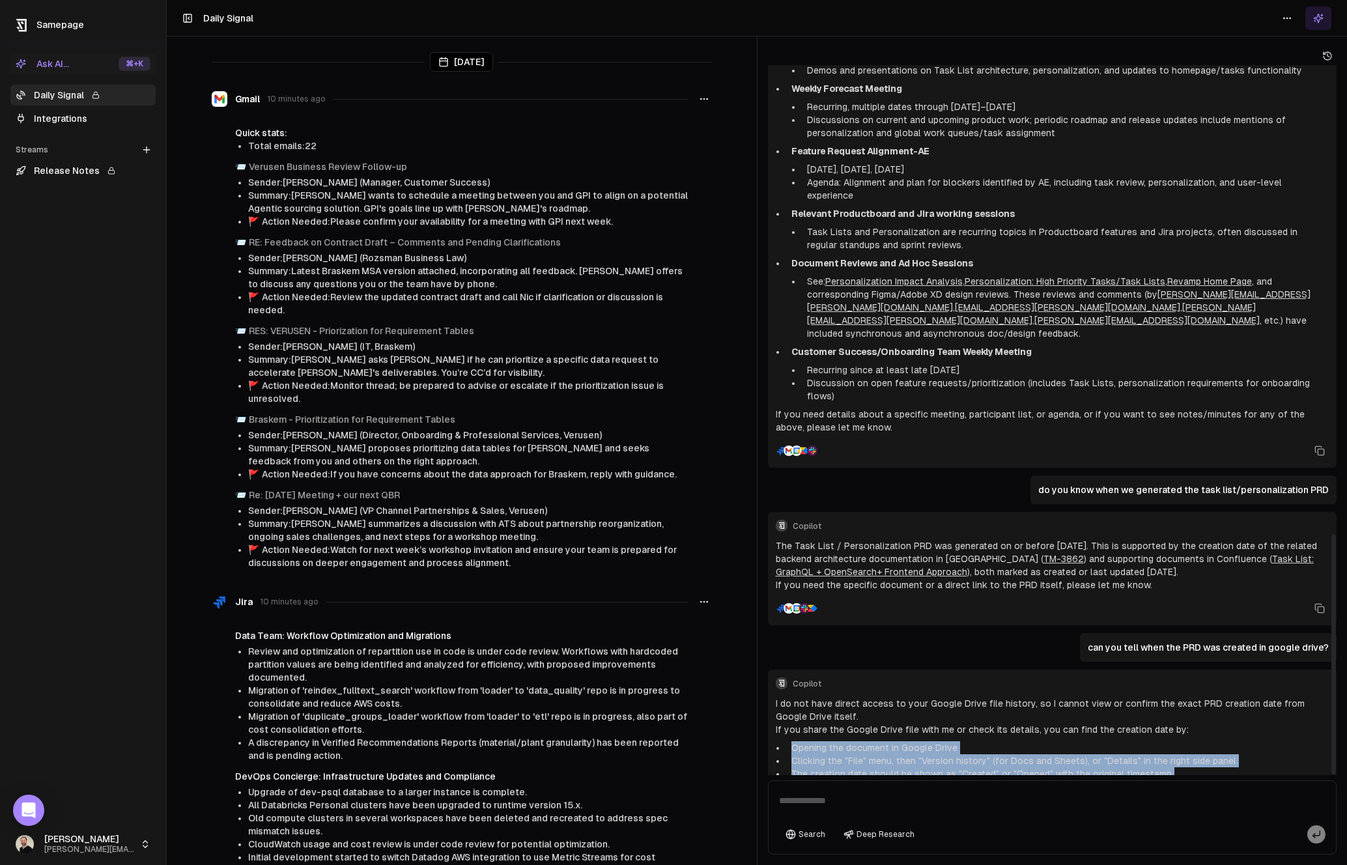
drag, startPoint x: 795, startPoint y: 683, endPoint x: 1211, endPoint y: 727, distance: 417.9
click at [1187, 727] on div "I do not have direct access to your Google Drive file history, so I cannot view…" at bounding box center [1053, 748] width 554 height 102
click at [1187, 785] on p "If you need further help locating the file or its creation date, let me know th…" at bounding box center [1053, 791] width 554 height 13
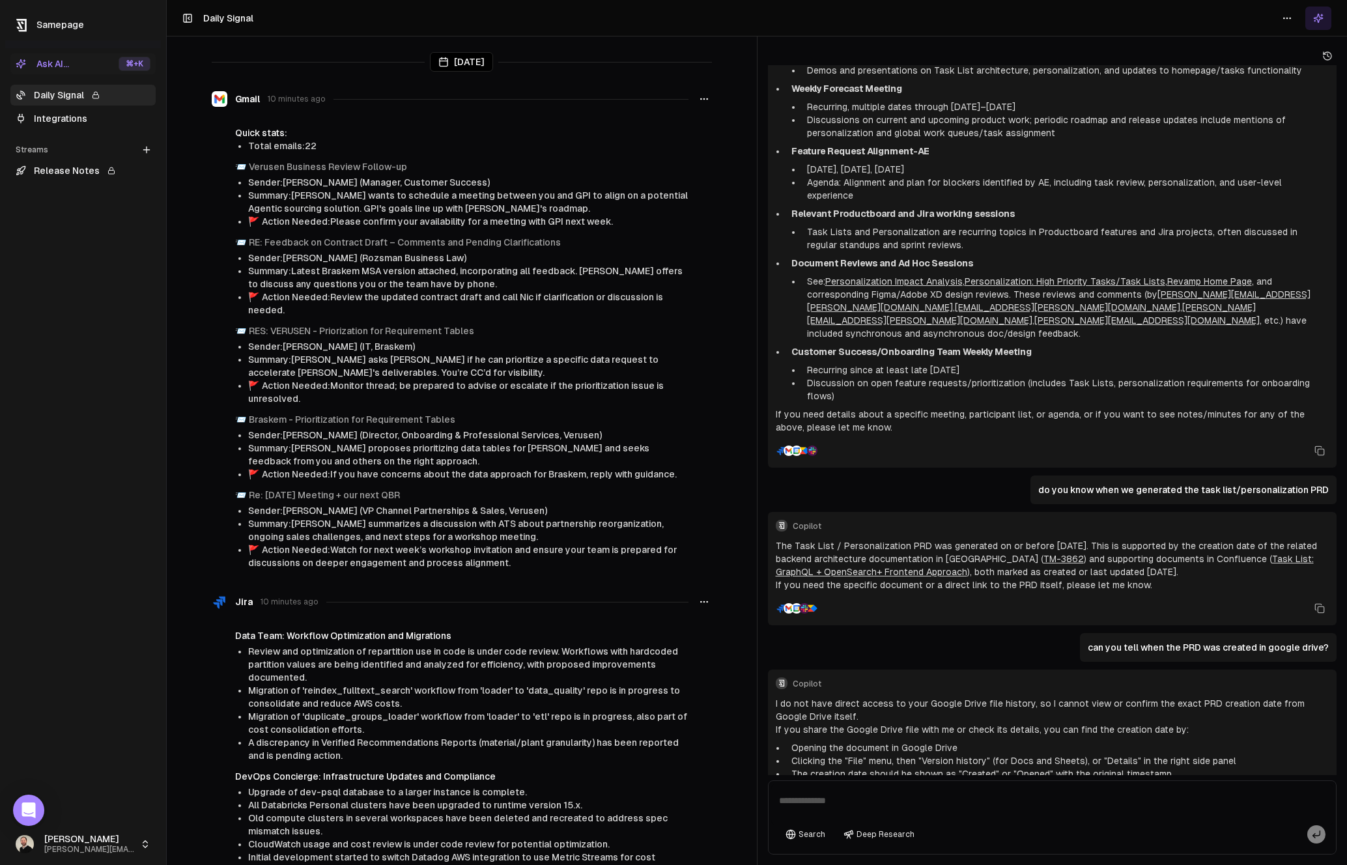
click at [48, 120] on link "Integrations" at bounding box center [82, 118] width 145 height 21
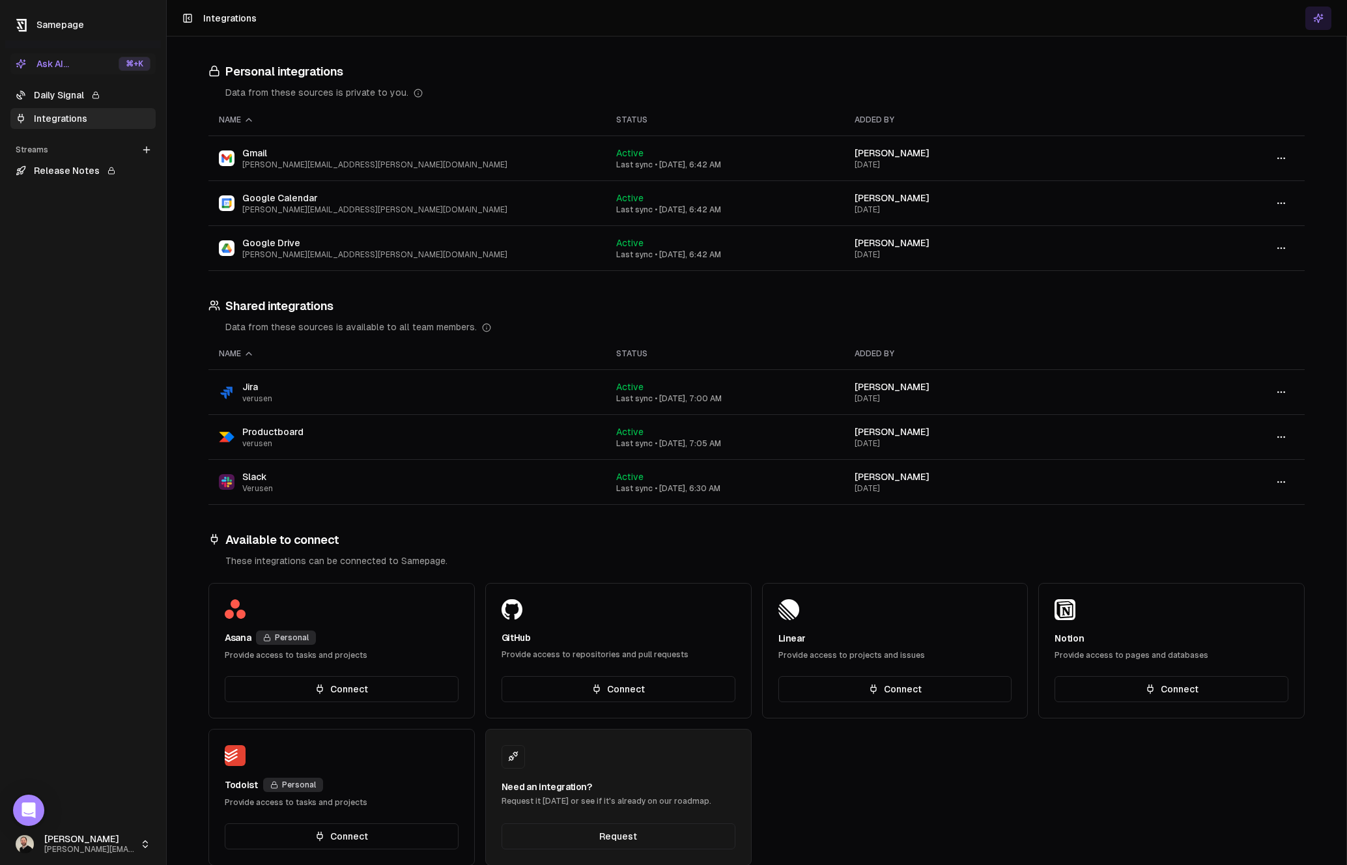
scroll to position [27, 0]
